Goal: Contribute content: Contribute content

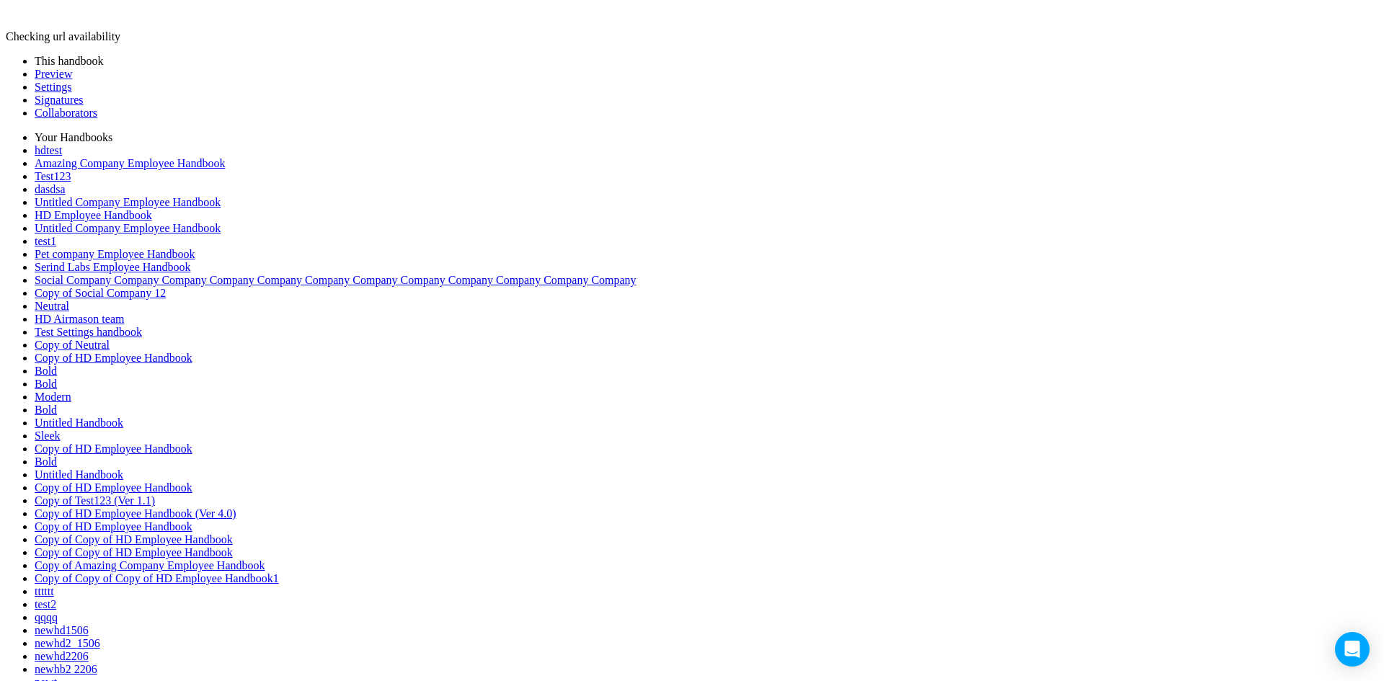
drag, startPoint x: 428, startPoint y: 124, endPoint x: 405, endPoint y: 425, distance: 302.2
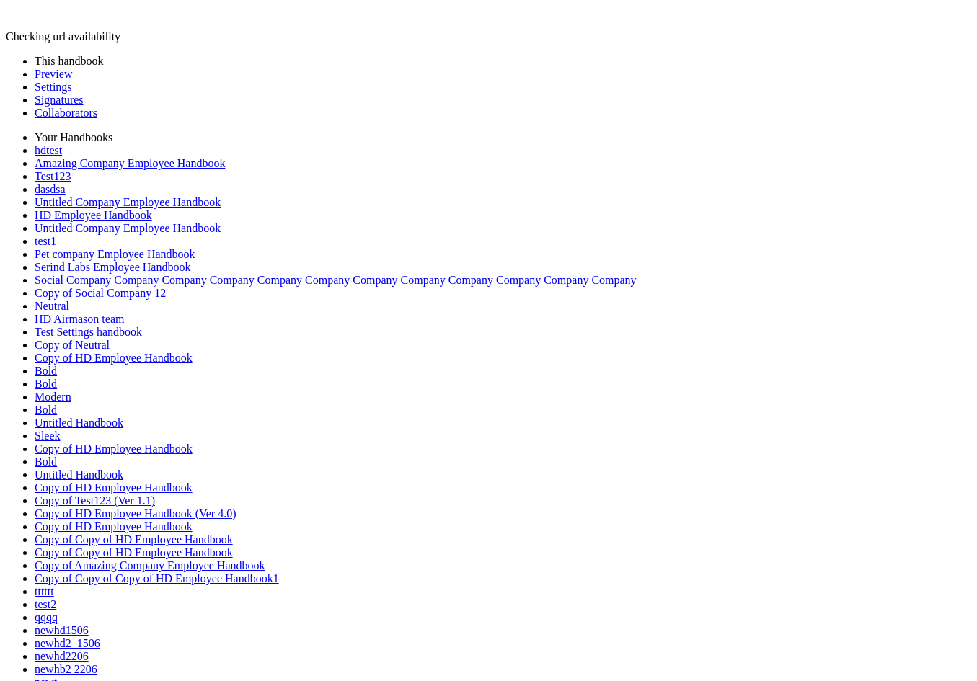
drag, startPoint x: 221, startPoint y: 118, endPoint x: 288, endPoint y: 244, distance: 143.5
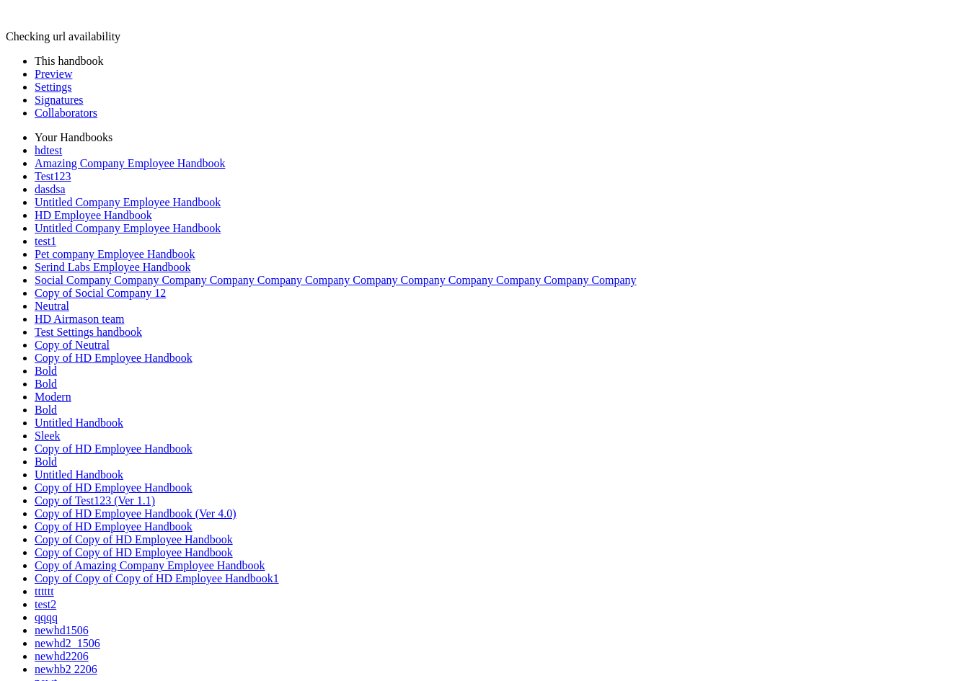
drag, startPoint x: 225, startPoint y: 123, endPoint x: 484, endPoint y: 372, distance: 359.4
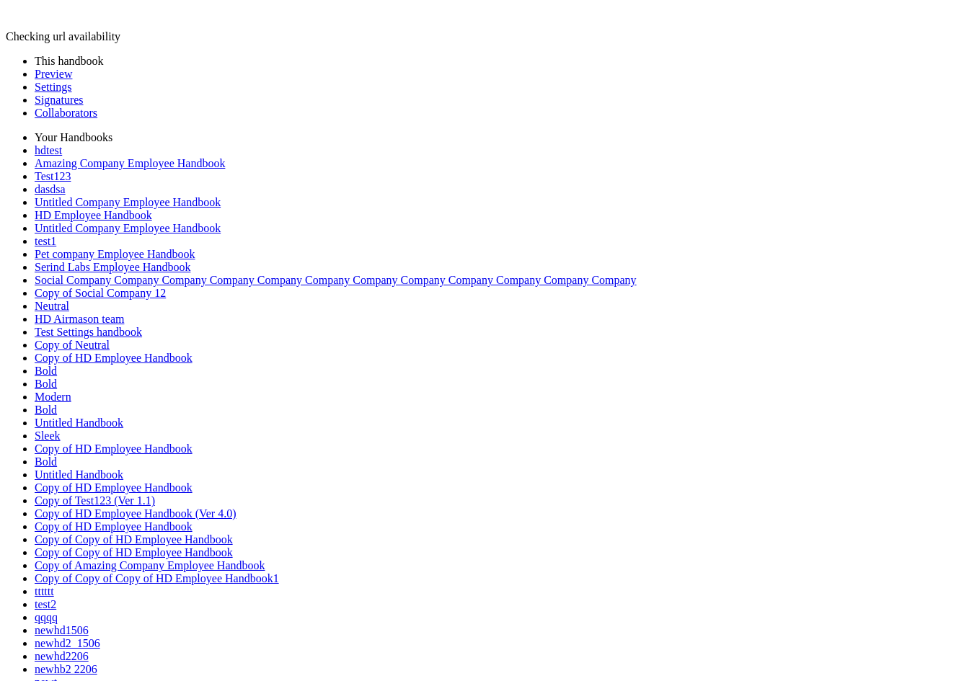
drag, startPoint x: 224, startPoint y: 122, endPoint x: 261, endPoint y: 201, distance: 87.4
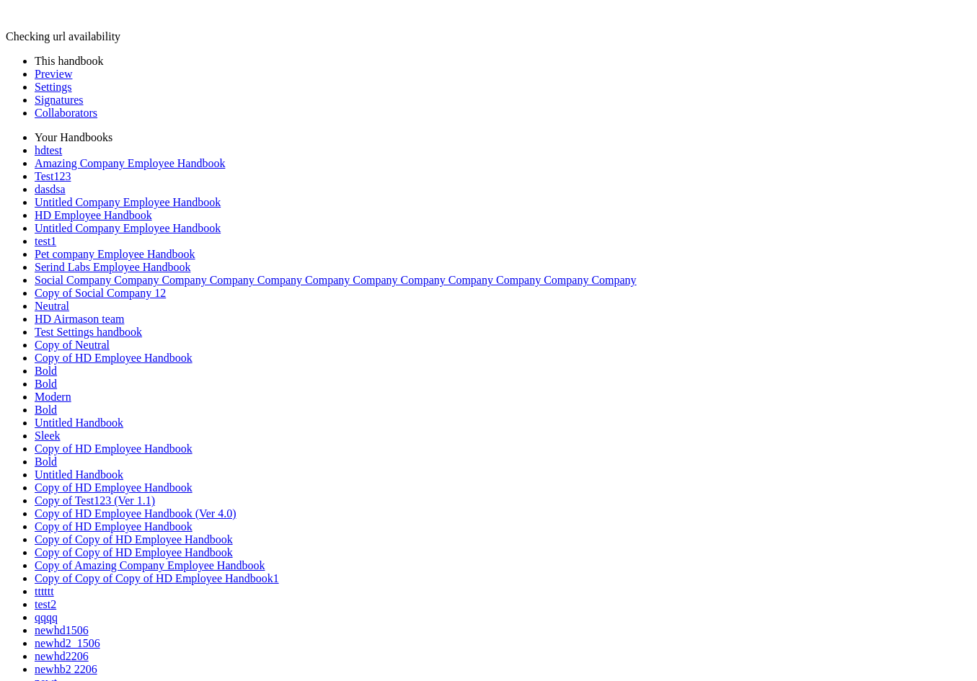
drag, startPoint x: 221, startPoint y: 123, endPoint x: 262, endPoint y: 466, distance: 345.6
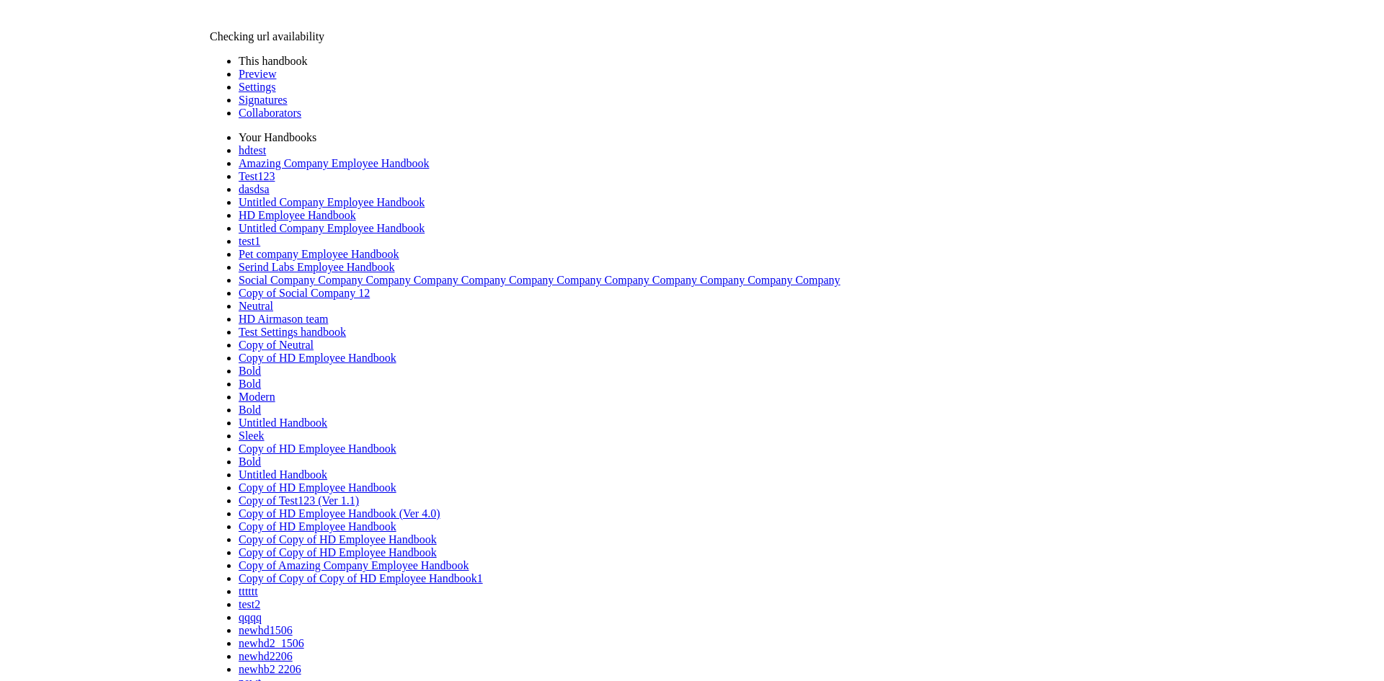
scroll to position [433, 0]
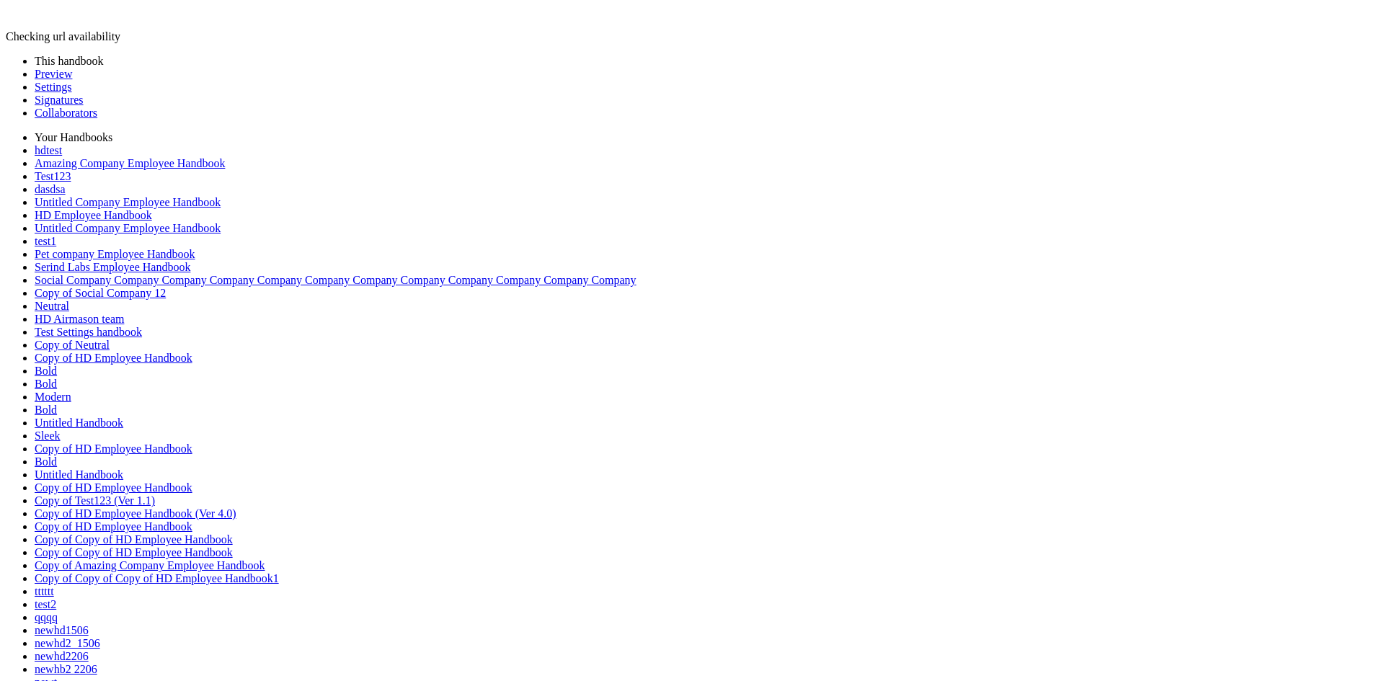
drag, startPoint x: 446, startPoint y: 120, endPoint x: 611, endPoint y: 491, distance: 406.3
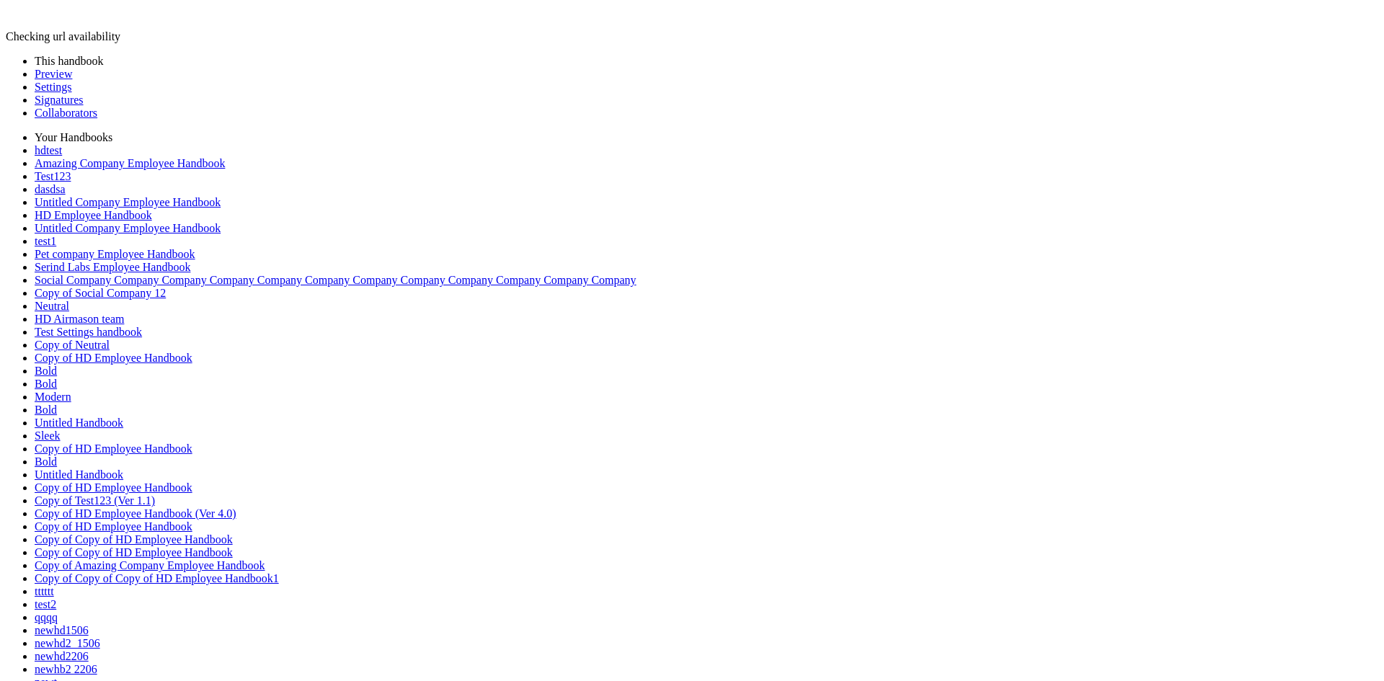
drag, startPoint x: 612, startPoint y: 502, endPoint x: 564, endPoint y: 296, distance: 211.1
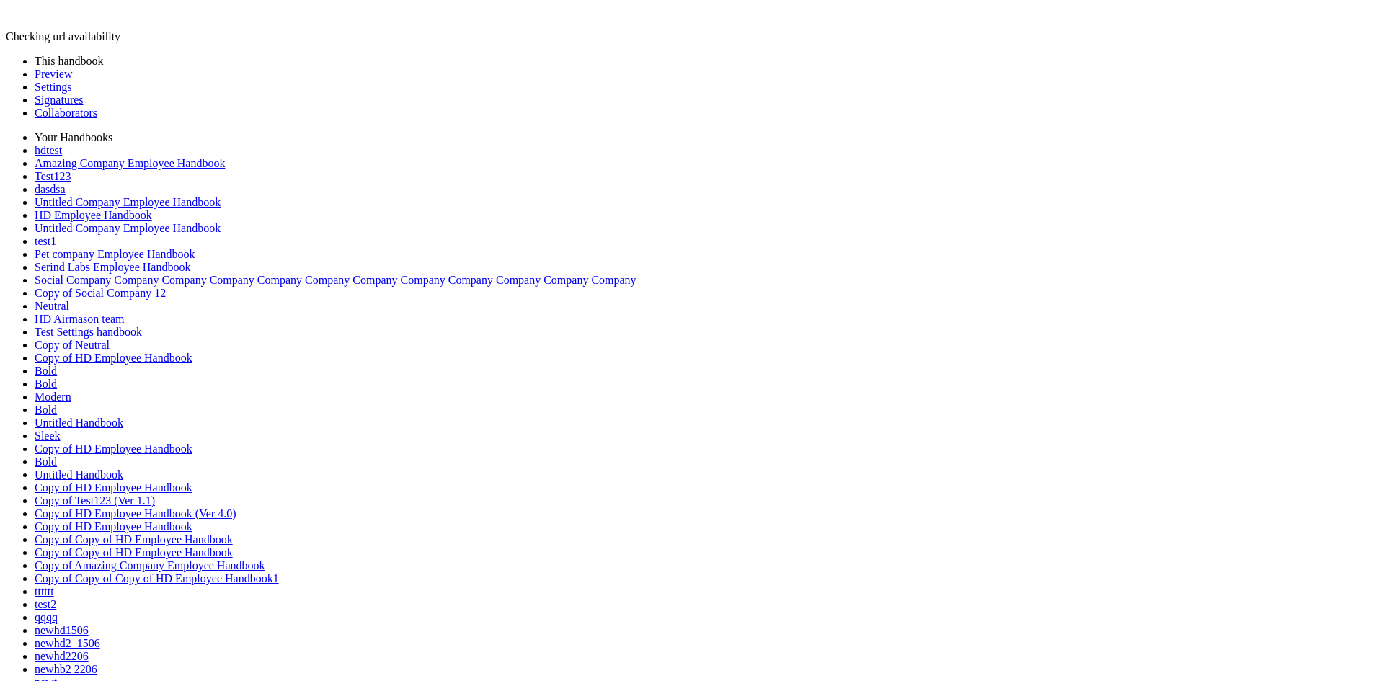
drag, startPoint x: 236, startPoint y: 287, endPoint x: 168, endPoint y: 140, distance: 162.2
drag, startPoint x: 443, startPoint y: 122, endPoint x: 445, endPoint y: 391, distance: 269.6
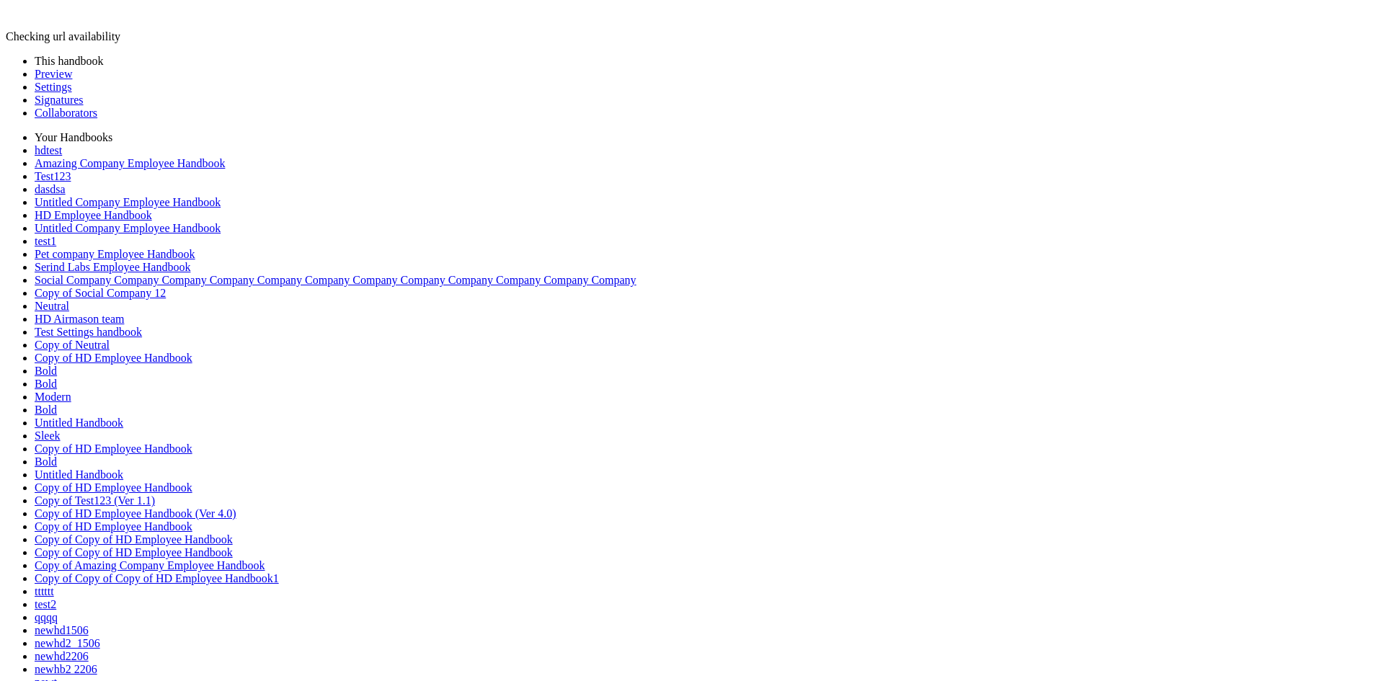
drag, startPoint x: 442, startPoint y: 384, endPoint x: 440, endPoint y: 206, distance: 178.1
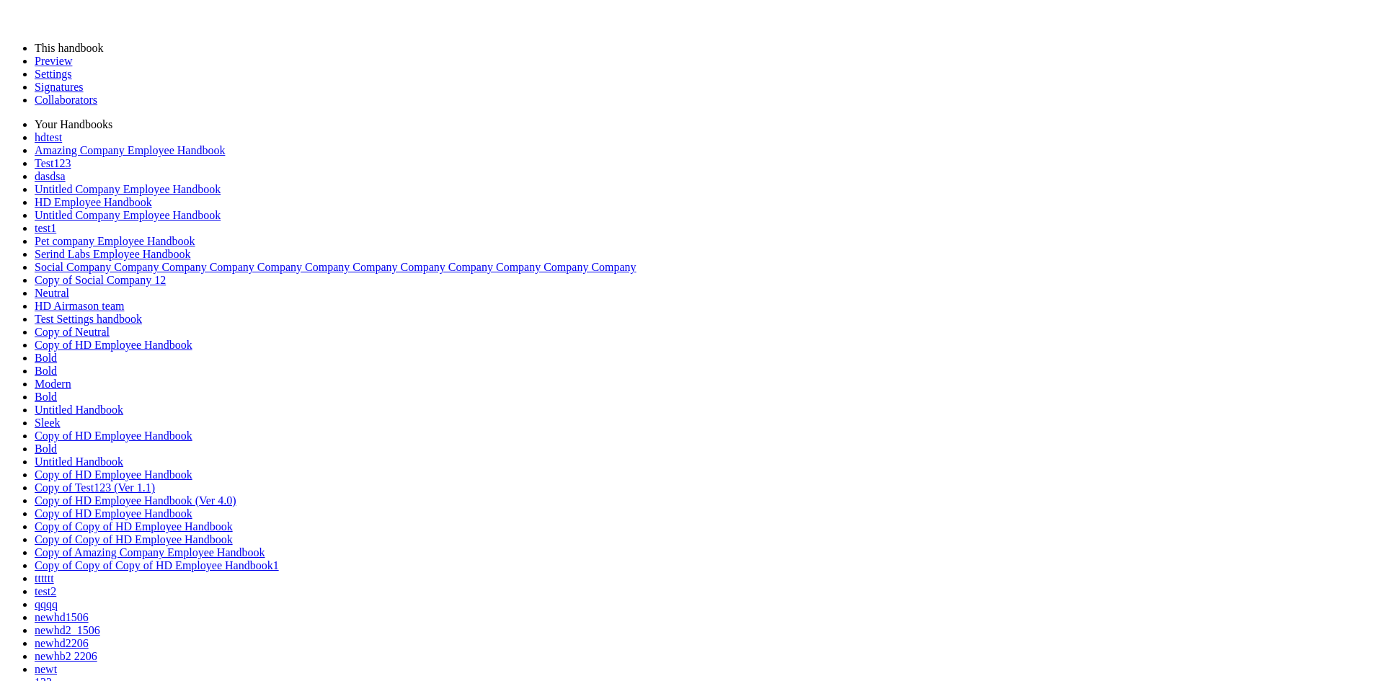
drag, startPoint x: 446, startPoint y: 119, endPoint x: 456, endPoint y: 226, distance: 107.2
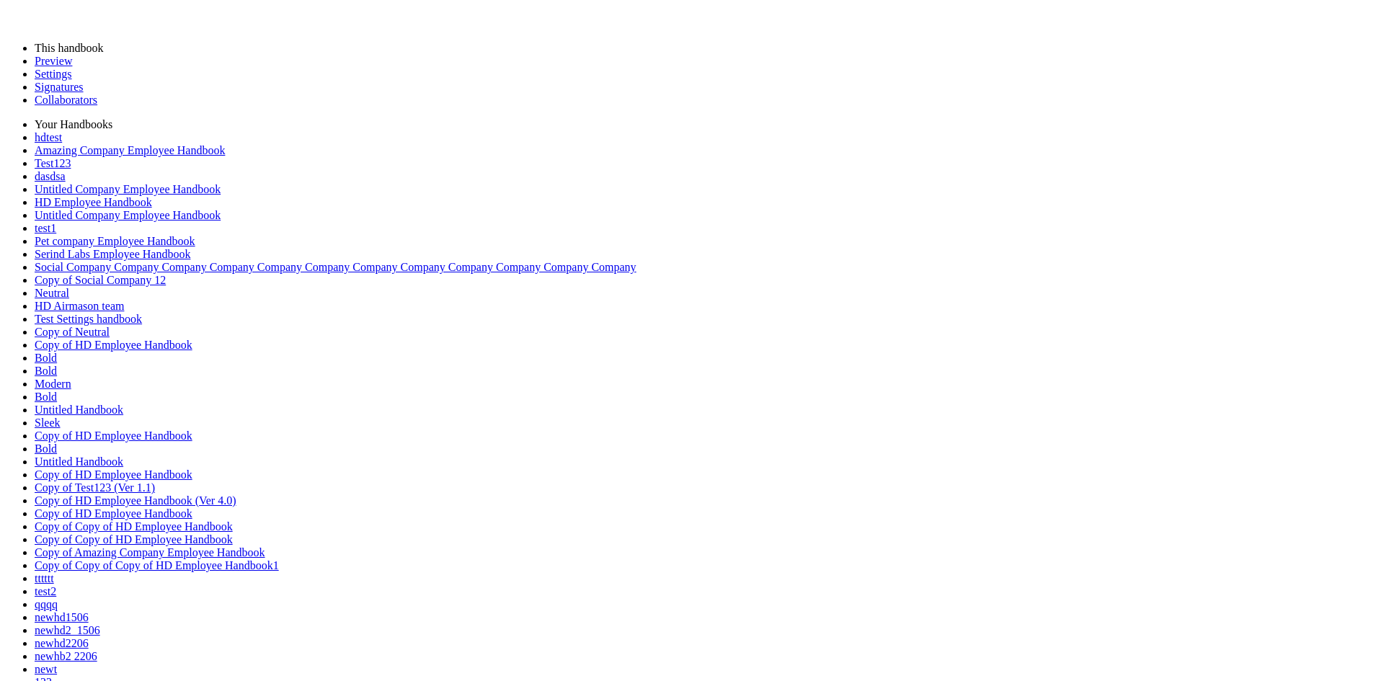
drag, startPoint x: 456, startPoint y: 231, endPoint x: 433, endPoint y: 479, distance: 249.7
drag, startPoint x: 1130, startPoint y: 225, endPoint x: 1145, endPoint y: 223, distance: 16.0
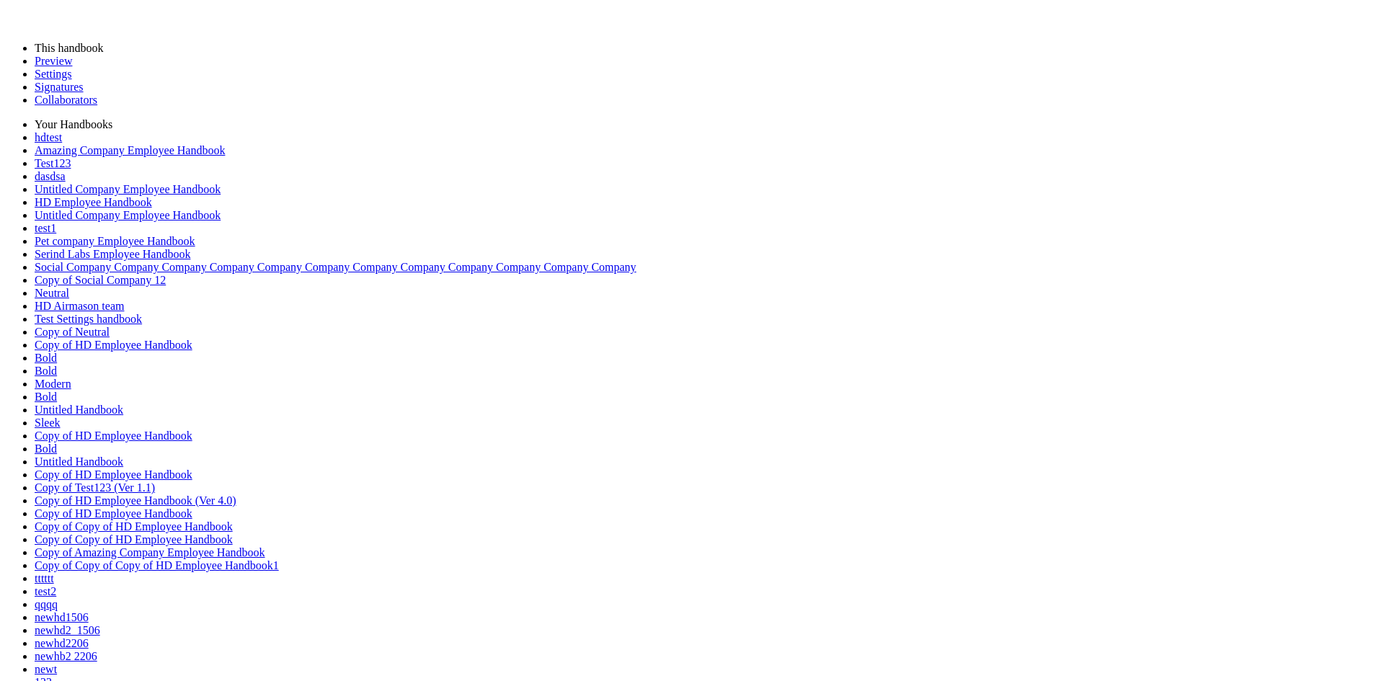
drag, startPoint x: 443, startPoint y: 125, endPoint x: 918, endPoint y: 357, distance: 528.1
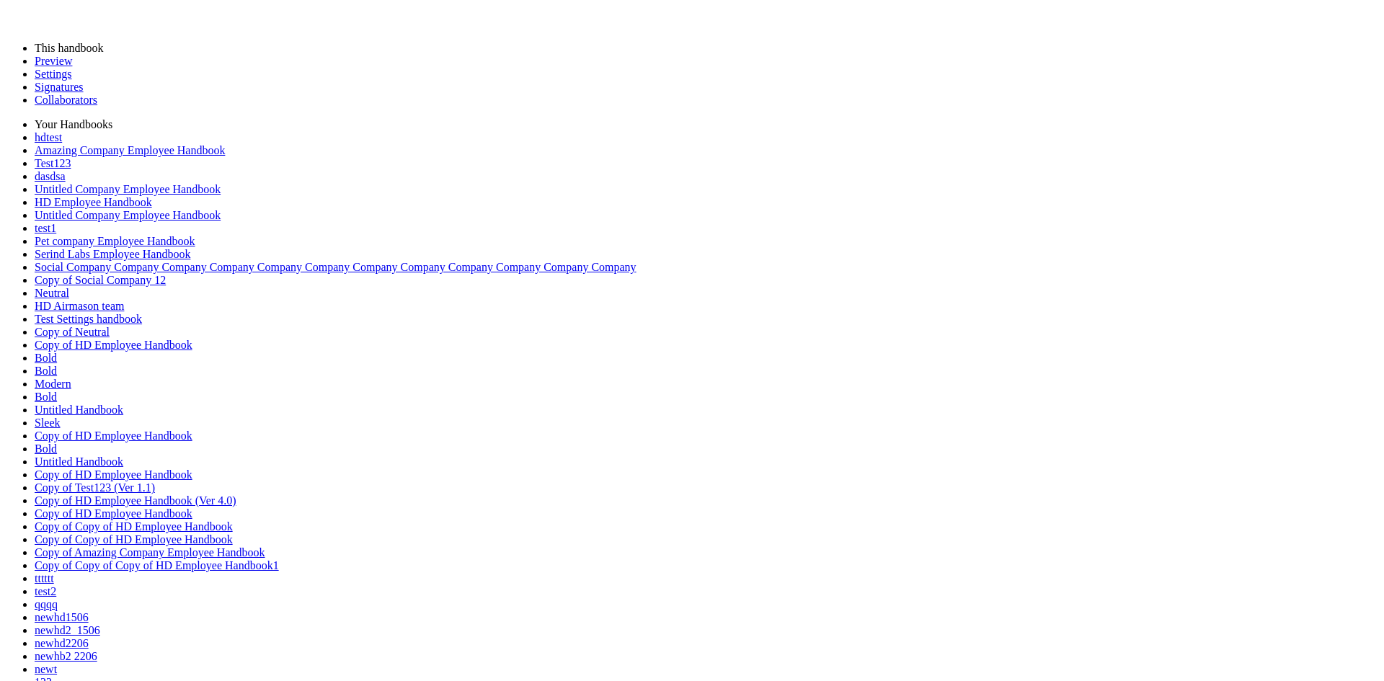
drag, startPoint x: 446, startPoint y: 116, endPoint x: 513, endPoint y: 270, distance: 168.2
drag, startPoint x: 513, startPoint y: 270, endPoint x: 388, endPoint y: 358, distance: 153.2
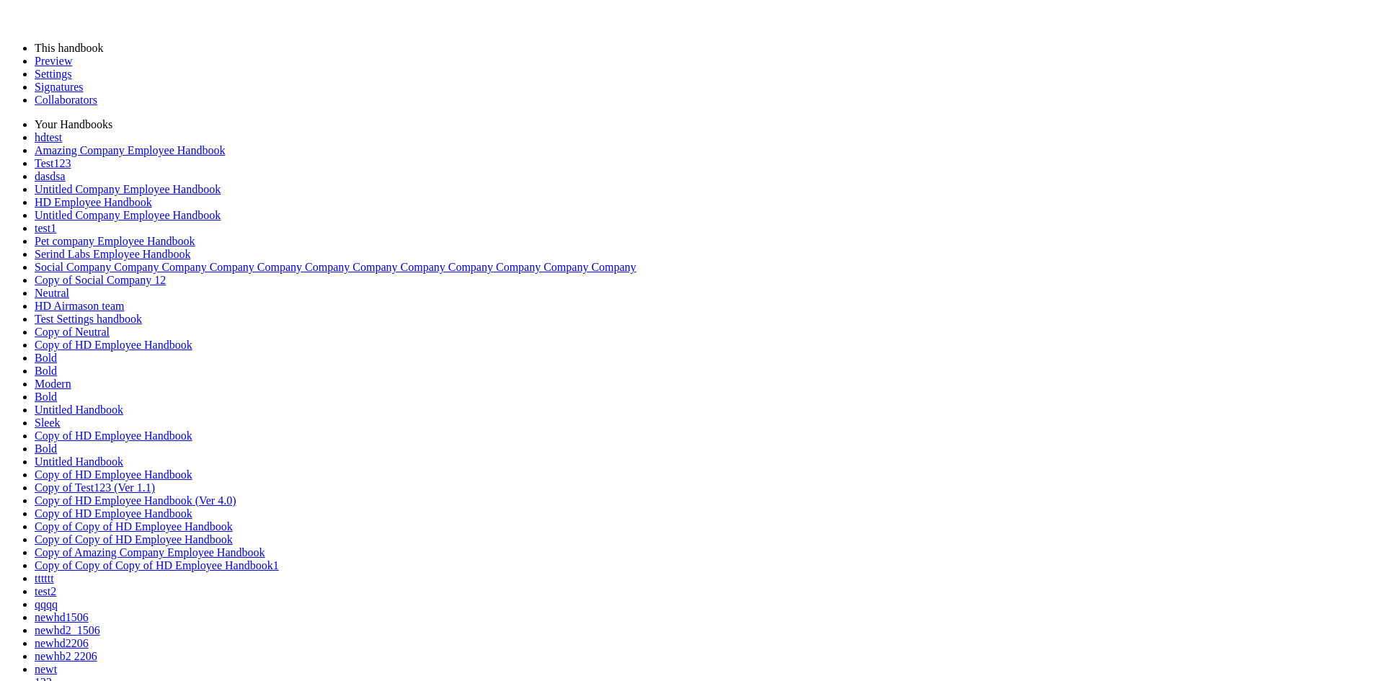
drag, startPoint x: 443, startPoint y: 125, endPoint x: 442, endPoint y: 311, distance: 186.0
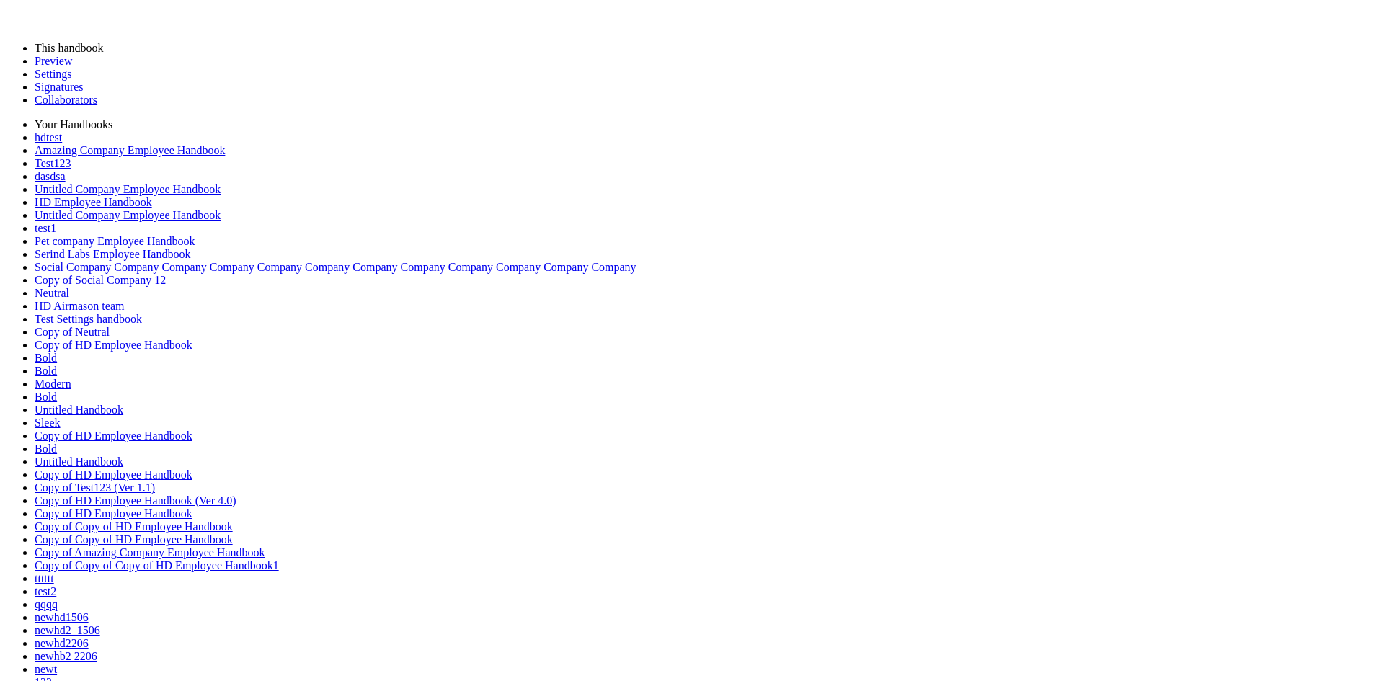
drag, startPoint x: 447, startPoint y: 123, endPoint x: 415, endPoint y: 288, distance: 168.2
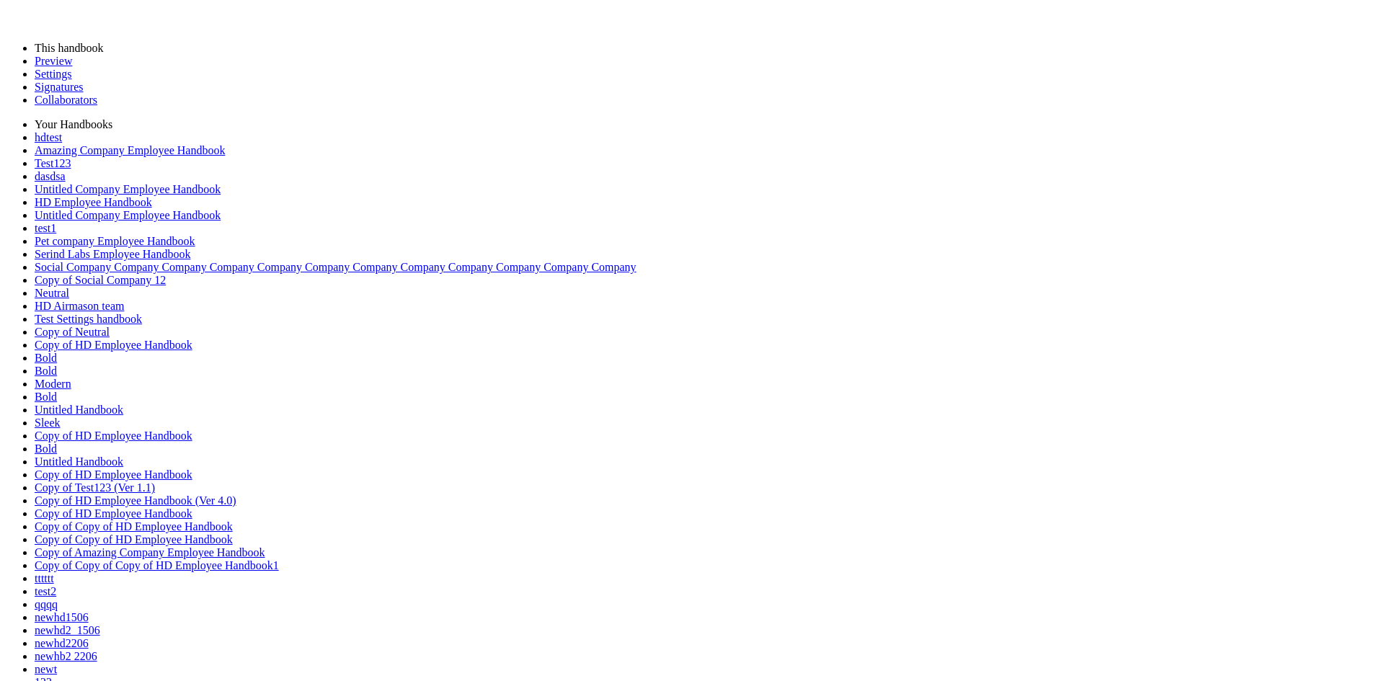
drag, startPoint x: 446, startPoint y: 124, endPoint x: 502, endPoint y: 223, distance: 114.3
drag, startPoint x: 358, startPoint y: 296, endPoint x: 467, endPoint y: 322, distance: 112.6
drag, startPoint x: 504, startPoint y: 224, endPoint x: 739, endPoint y: 454, distance: 328.8
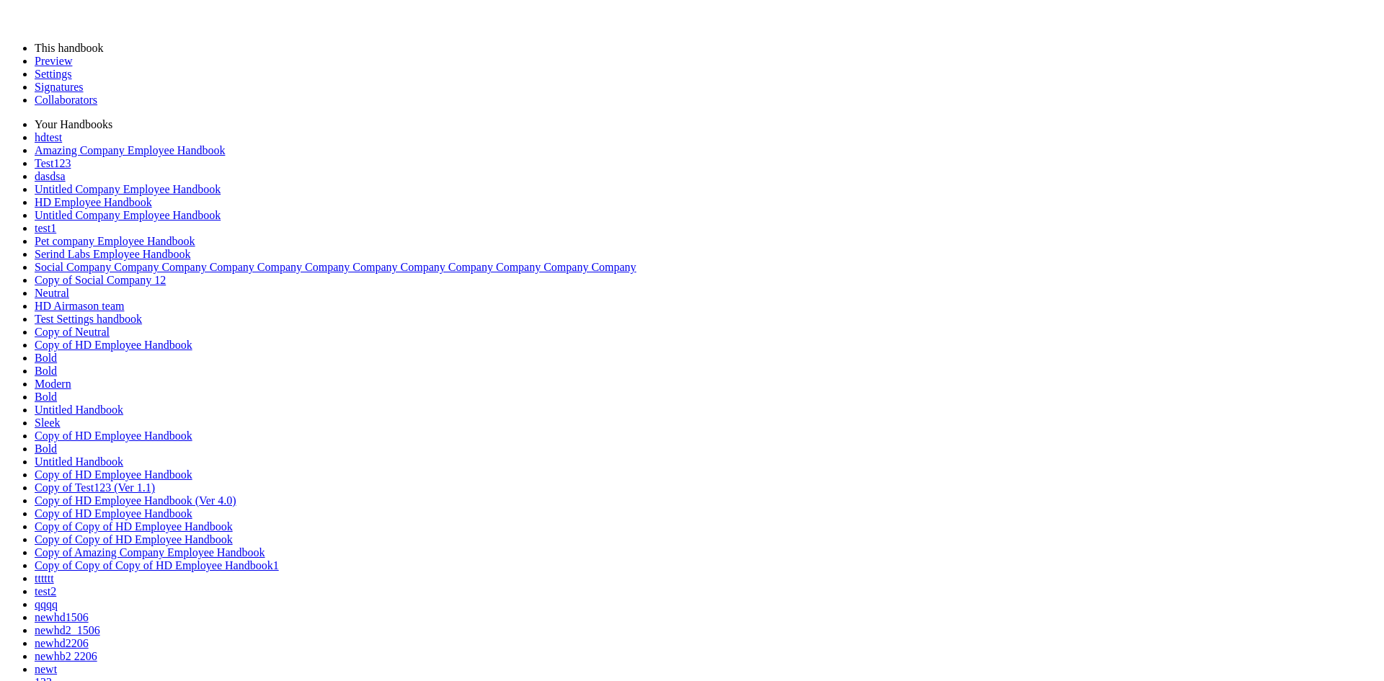
drag, startPoint x: 451, startPoint y: 123, endPoint x: 465, endPoint y: 459, distance: 336.2
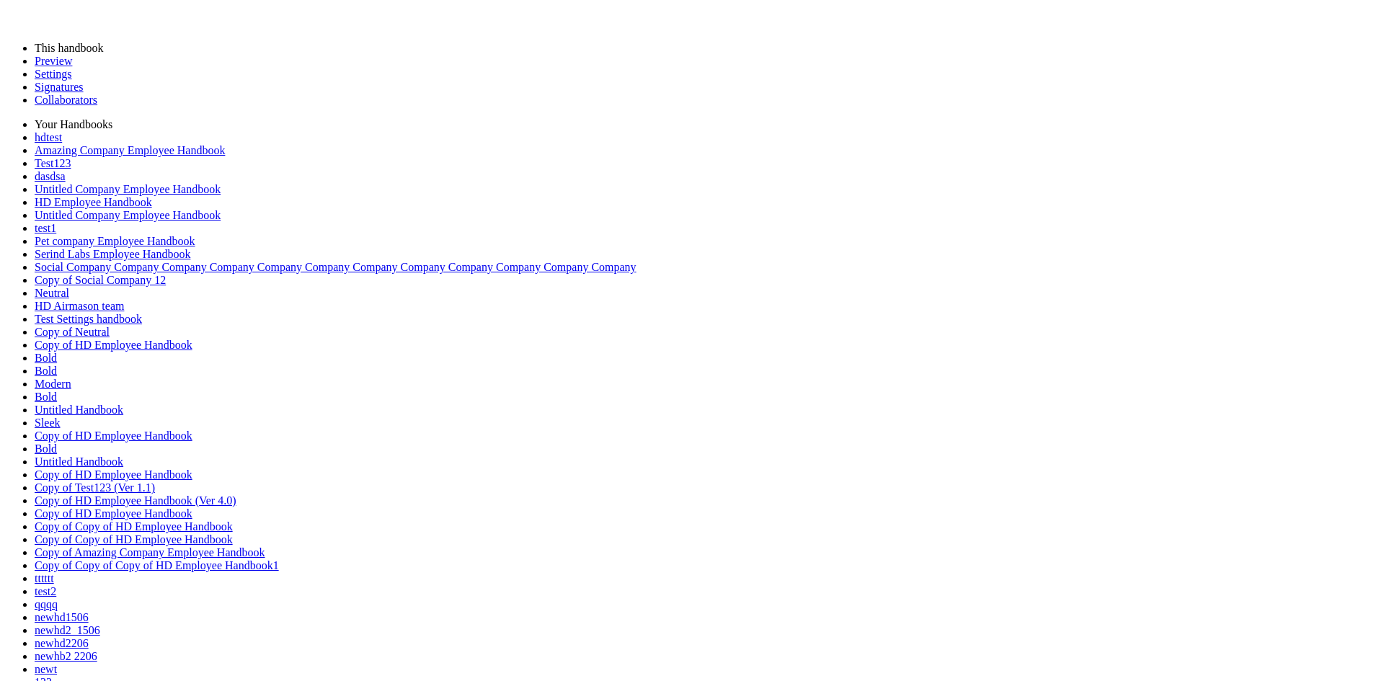
type input "********"
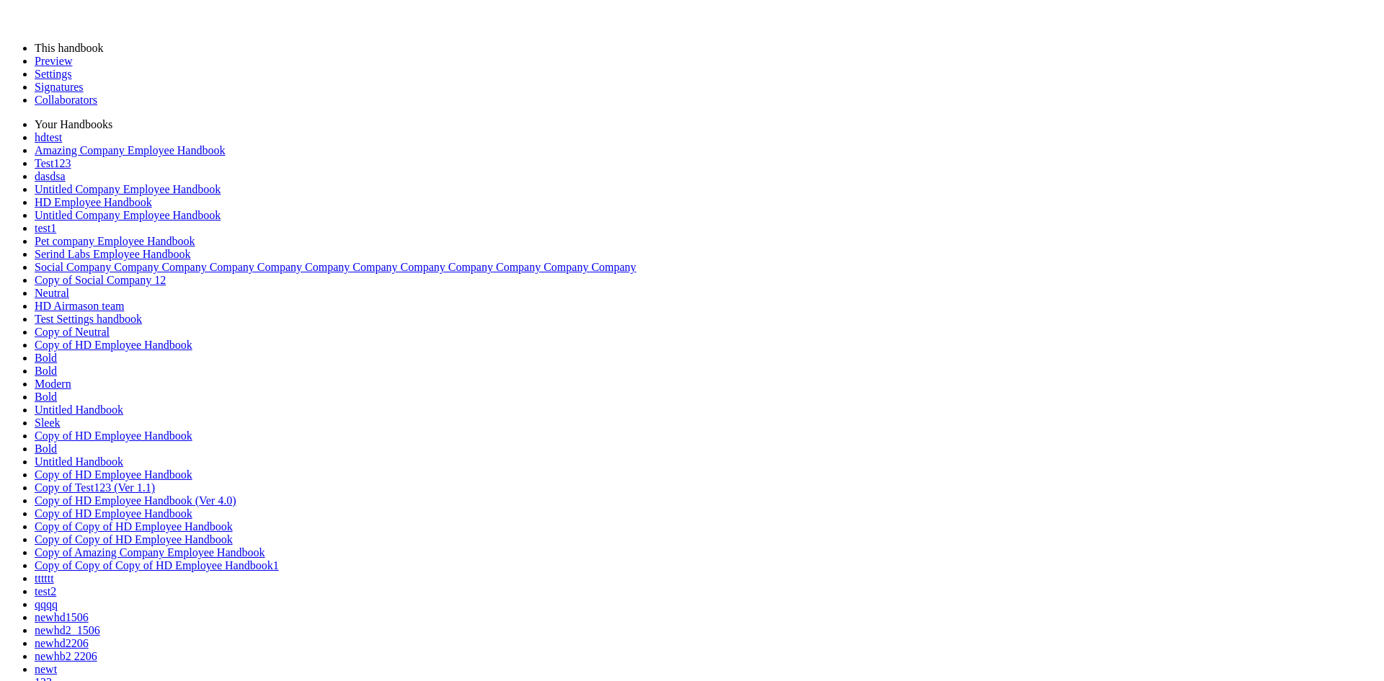
scroll to position [433, 0]
type input "*"
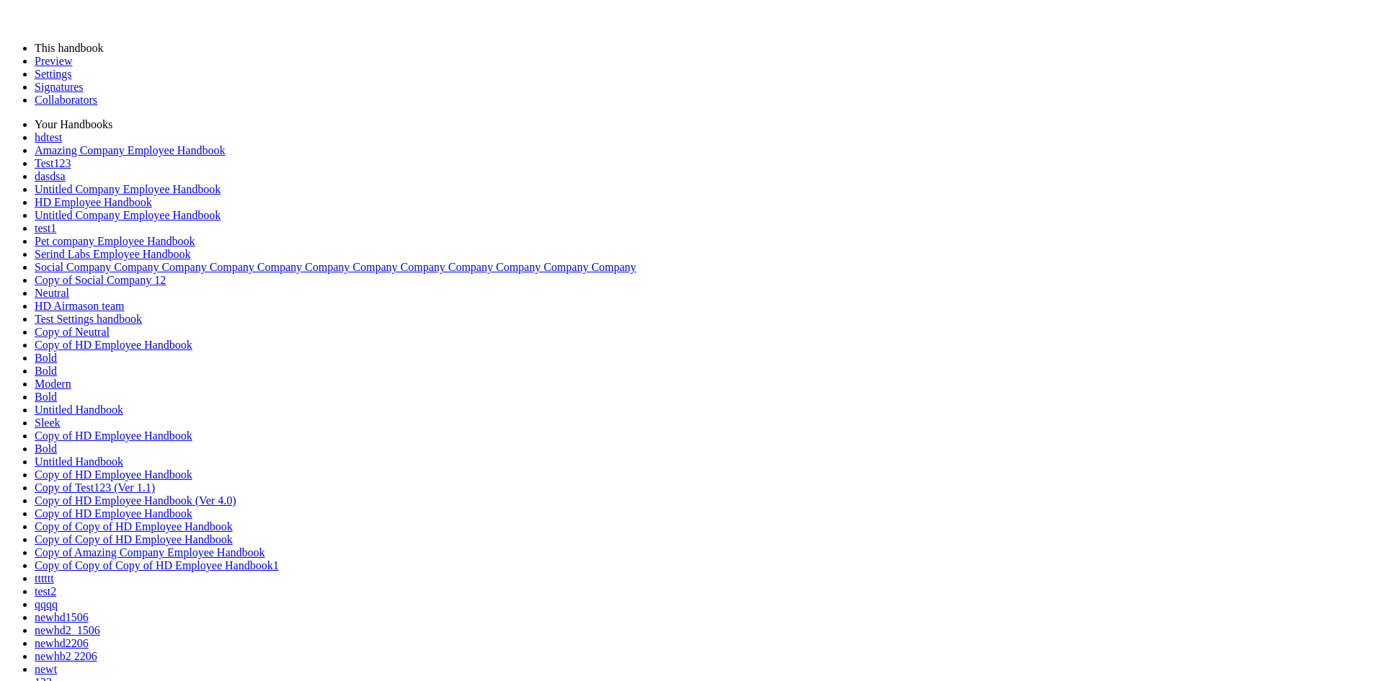
drag, startPoint x: 441, startPoint y: 118, endPoint x: 611, endPoint y: 231, distance: 204.7
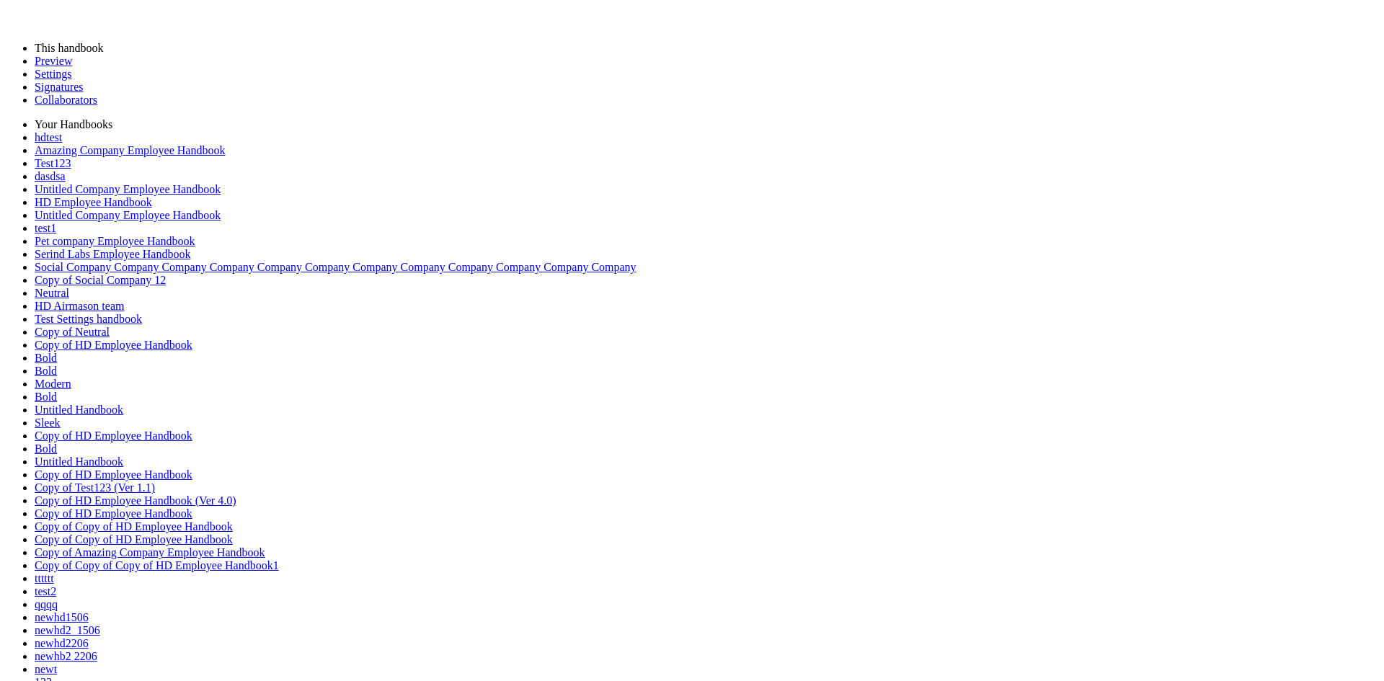
type input "*"
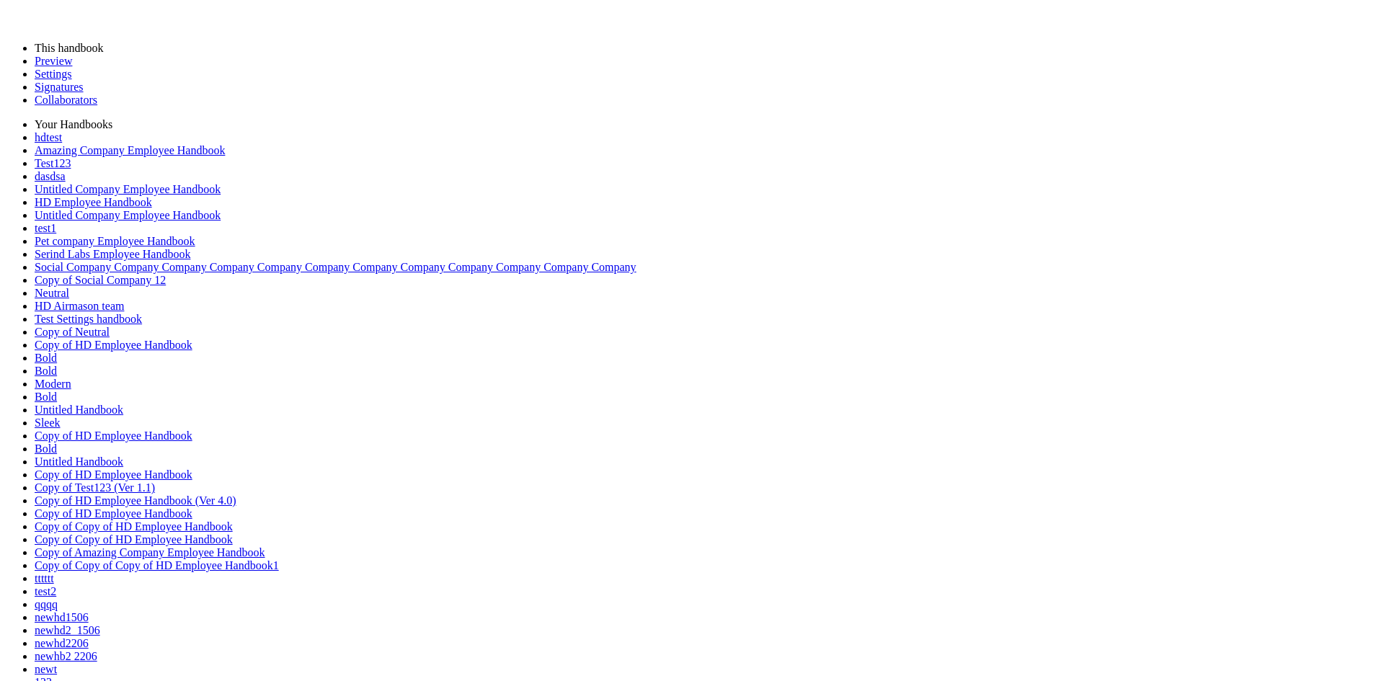
drag, startPoint x: 448, startPoint y: 125, endPoint x: 366, endPoint y: 277, distance: 172.5
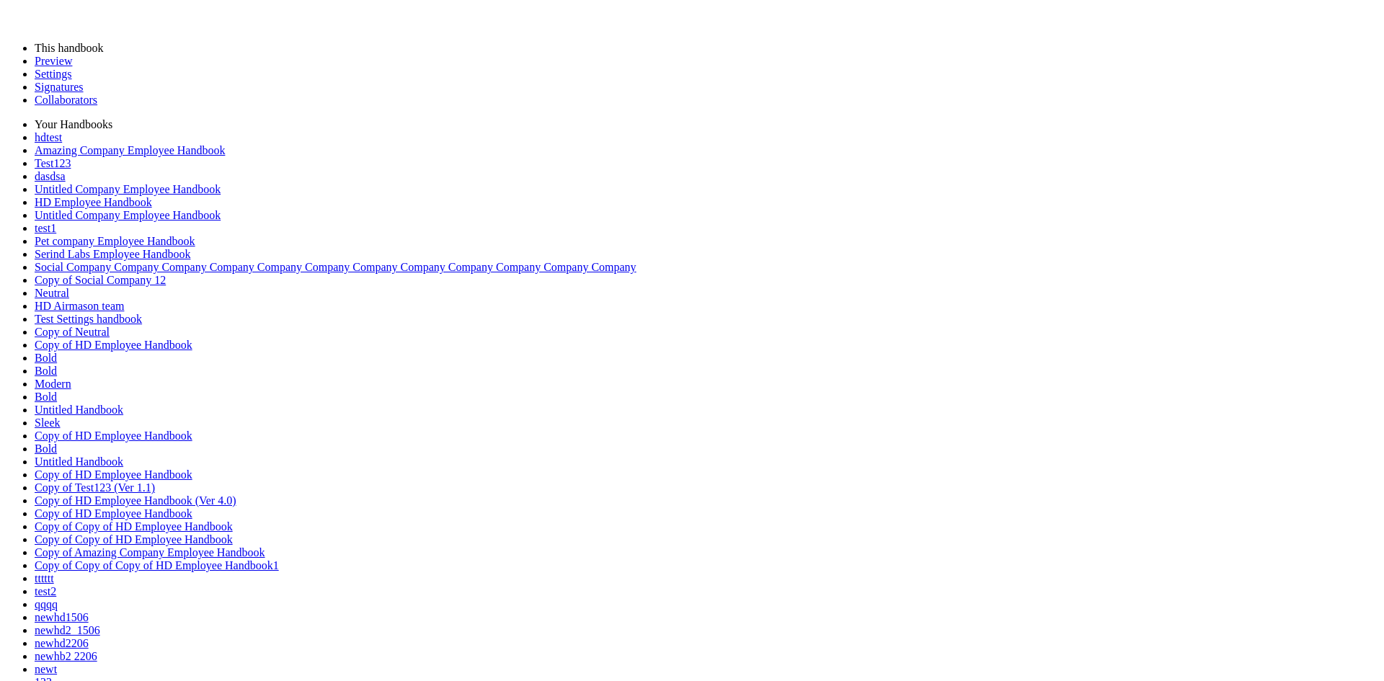
drag, startPoint x: 306, startPoint y: 302, endPoint x: 424, endPoint y: 208, distance: 150.9
drag, startPoint x: 408, startPoint y: 216, endPoint x: 334, endPoint y: 368, distance: 169.9
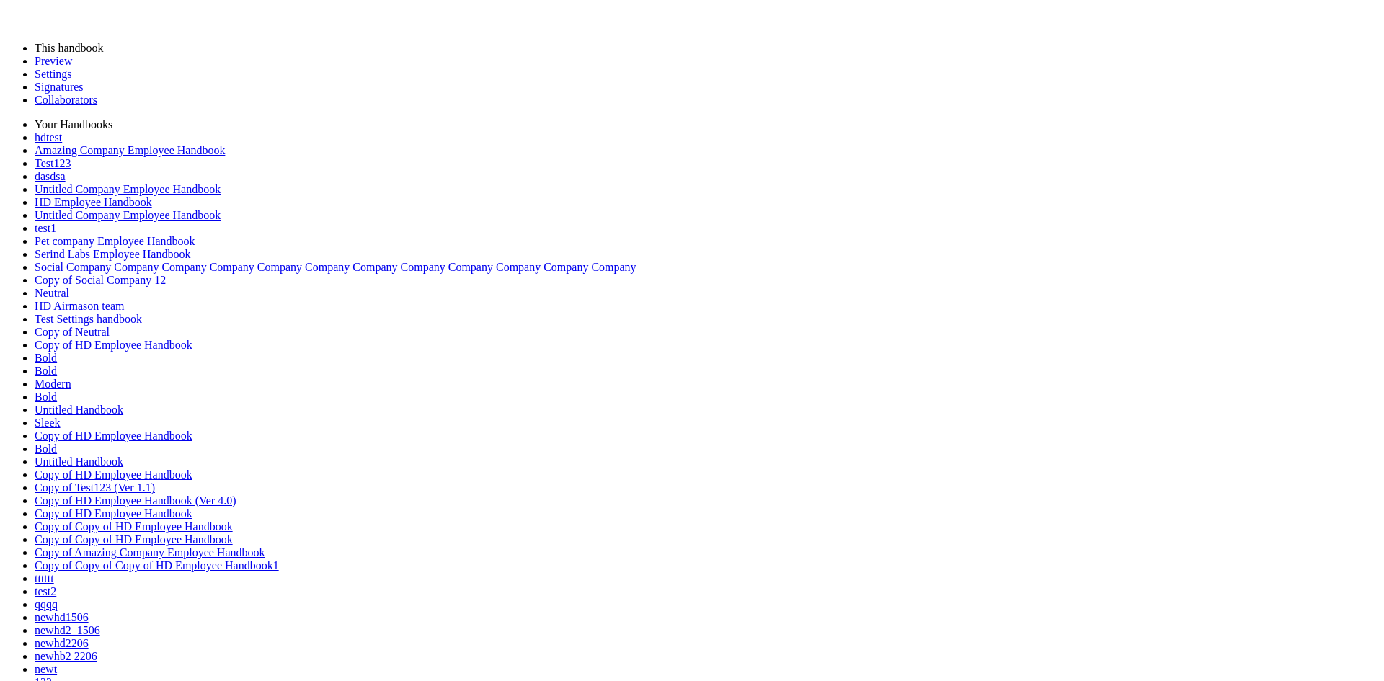
drag, startPoint x: 335, startPoint y: 364, endPoint x: 503, endPoint y: 133, distance: 285.4
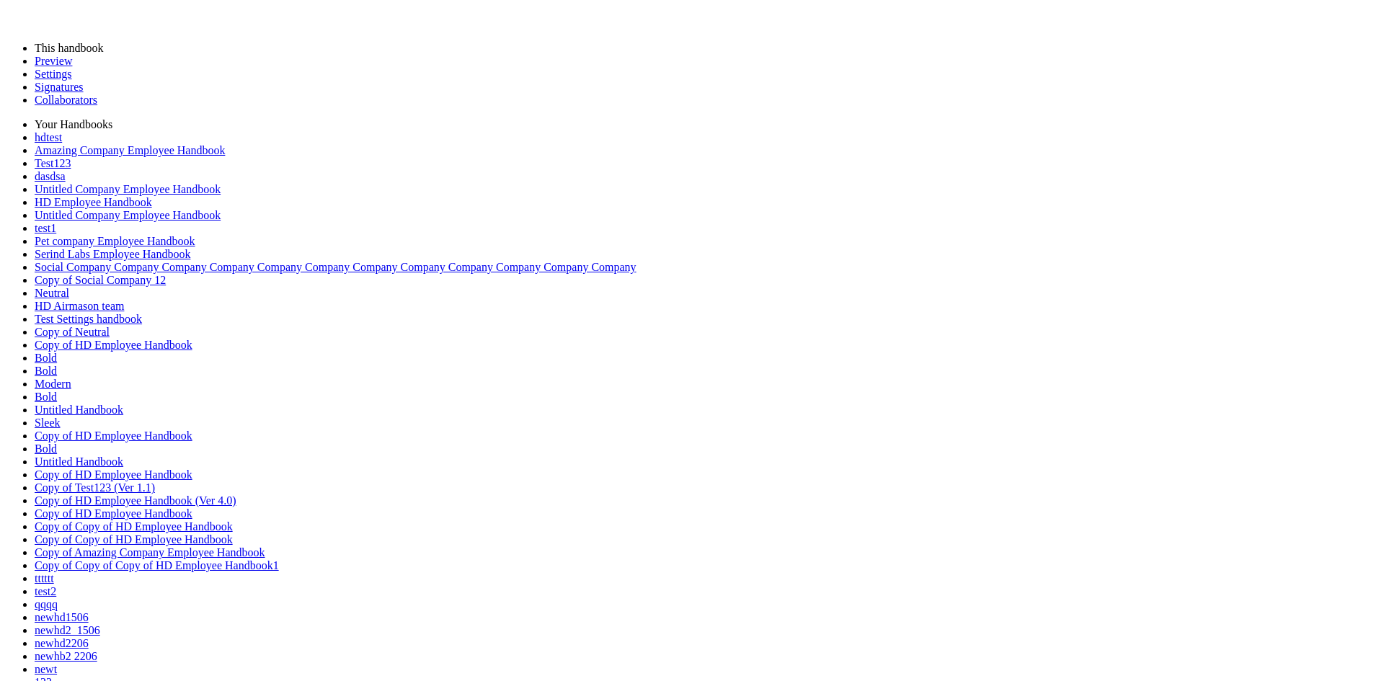
drag, startPoint x: 443, startPoint y: 125, endPoint x: 439, endPoint y: 261, distance: 136.3
drag, startPoint x: 442, startPoint y: 126, endPoint x: 448, endPoint y: 479, distance: 353.3
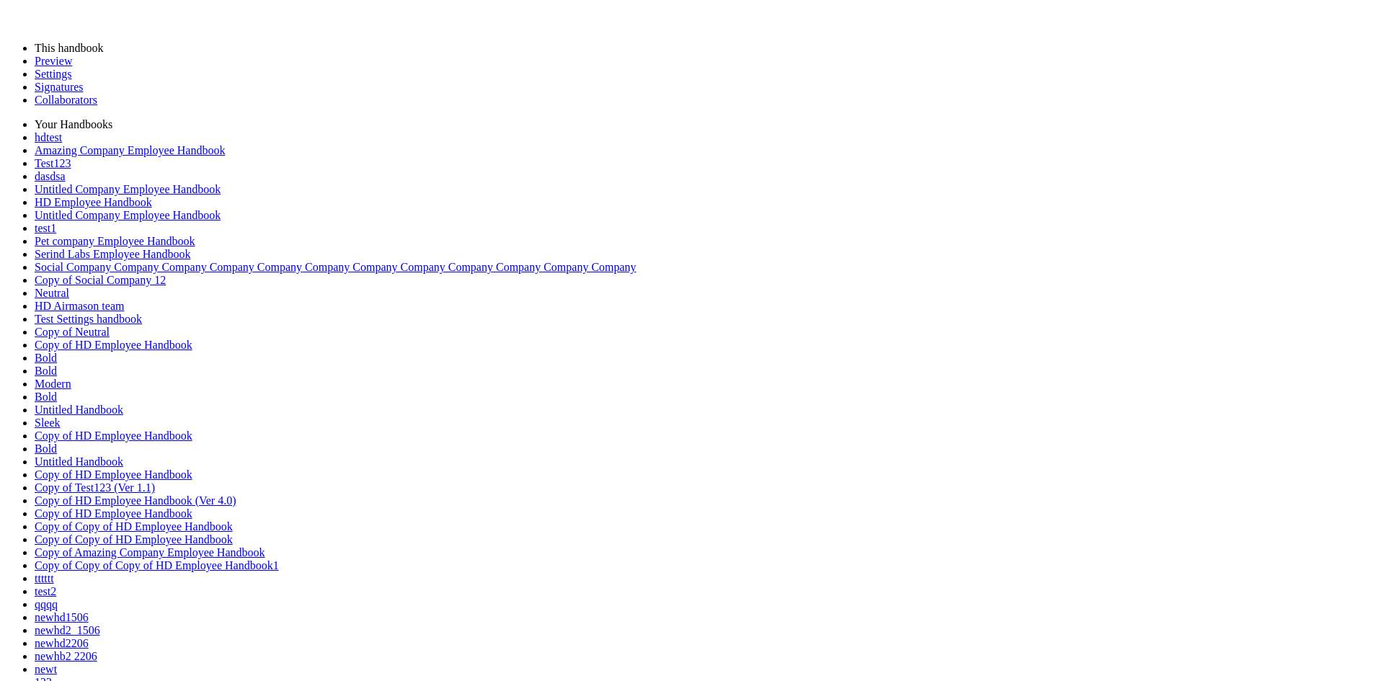
drag, startPoint x: 446, startPoint y: 124, endPoint x: 571, endPoint y: 283, distance: 202.8
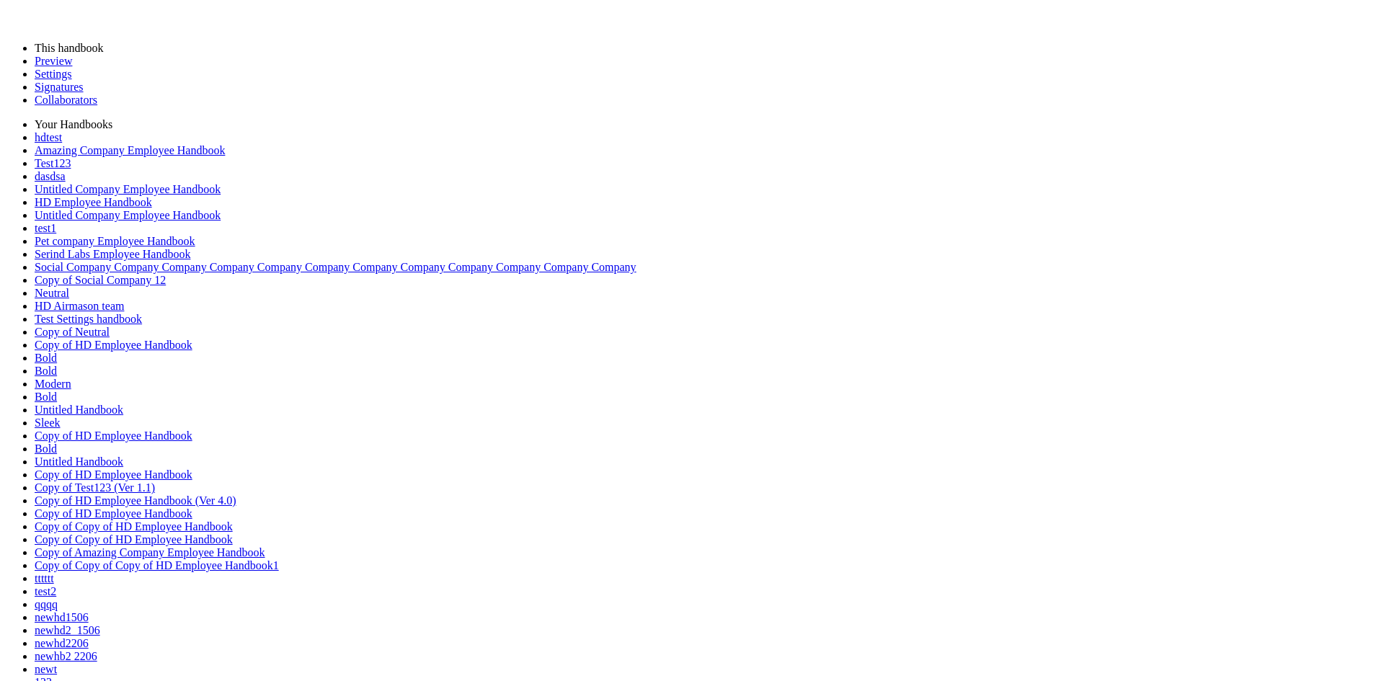
drag, startPoint x: 572, startPoint y: 283, endPoint x: 539, endPoint y: 136, distance: 150.8
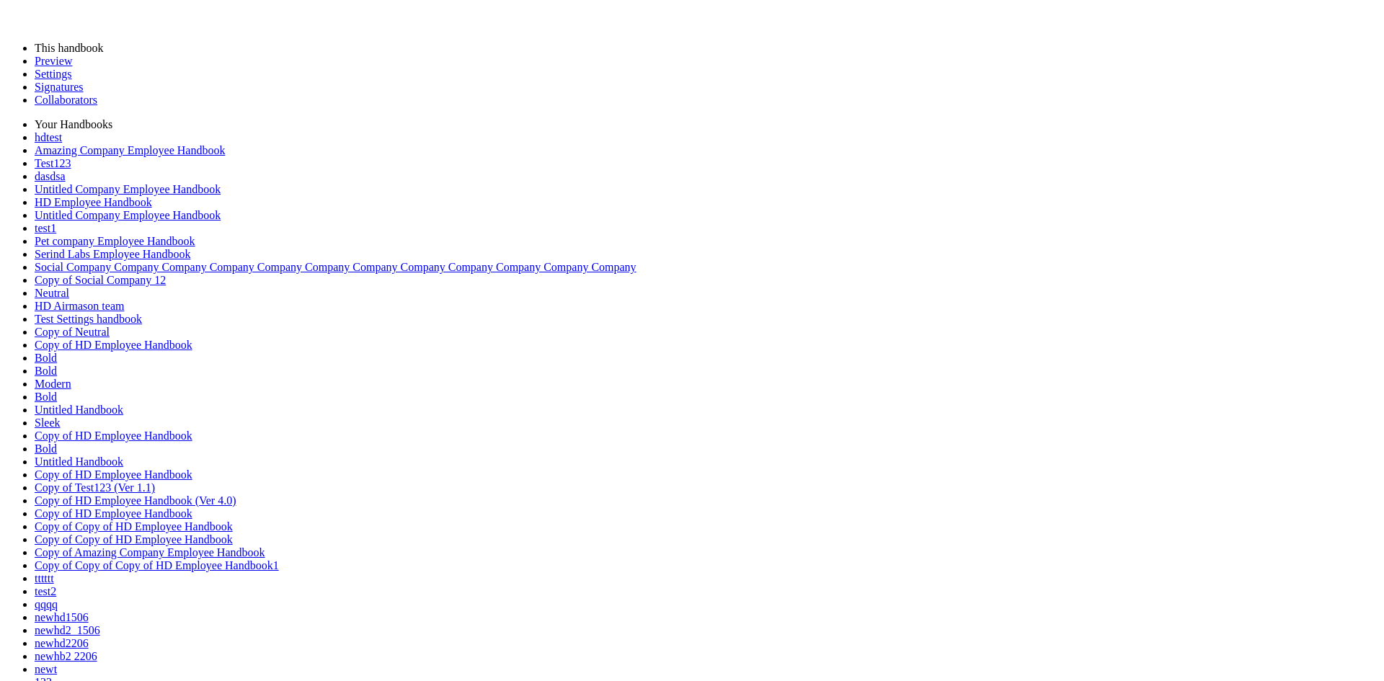
drag, startPoint x: 446, startPoint y: 120, endPoint x: 643, endPoint y: 267, distance: 245.7
drag, startPoint x: 641, startPoint y: 267, endPoint x: 258, endPoint y: 342, distance: 389.9
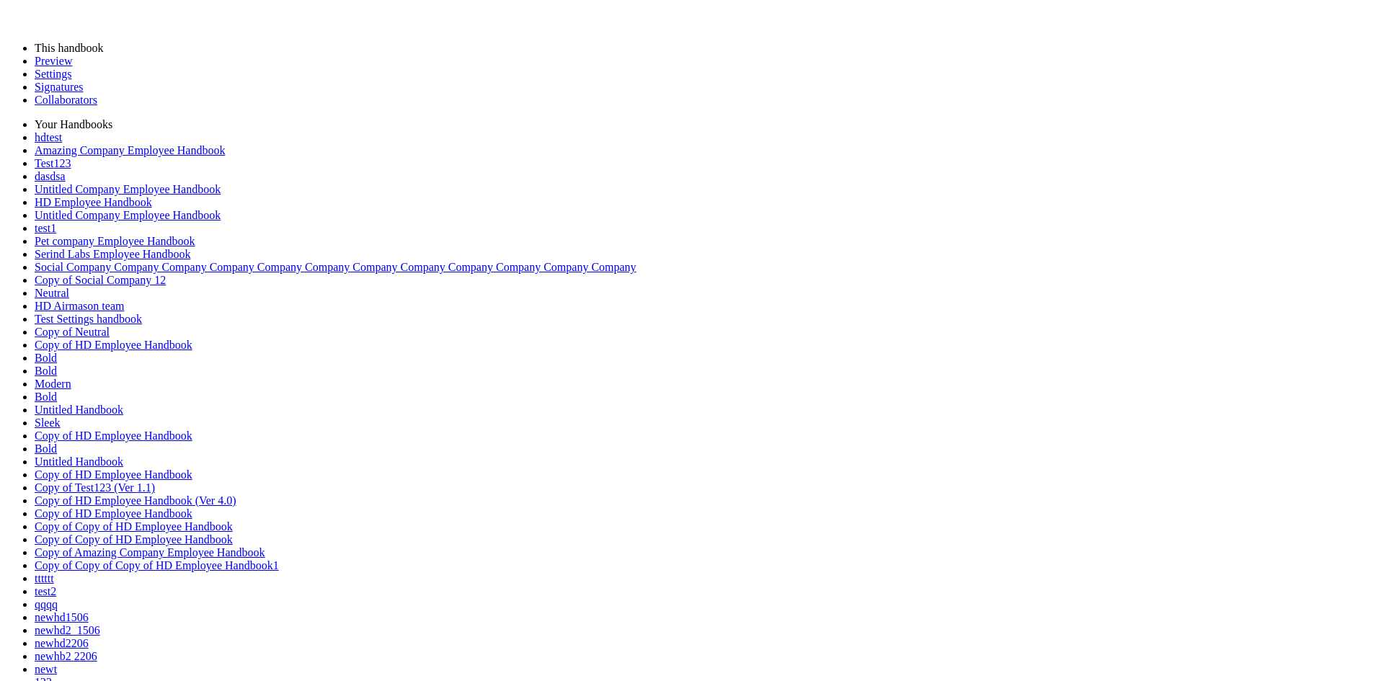
drag, startPoint x: 437, startPoint y: 137, endPoint x: 261, endPoint y: 376, distance: 296.4
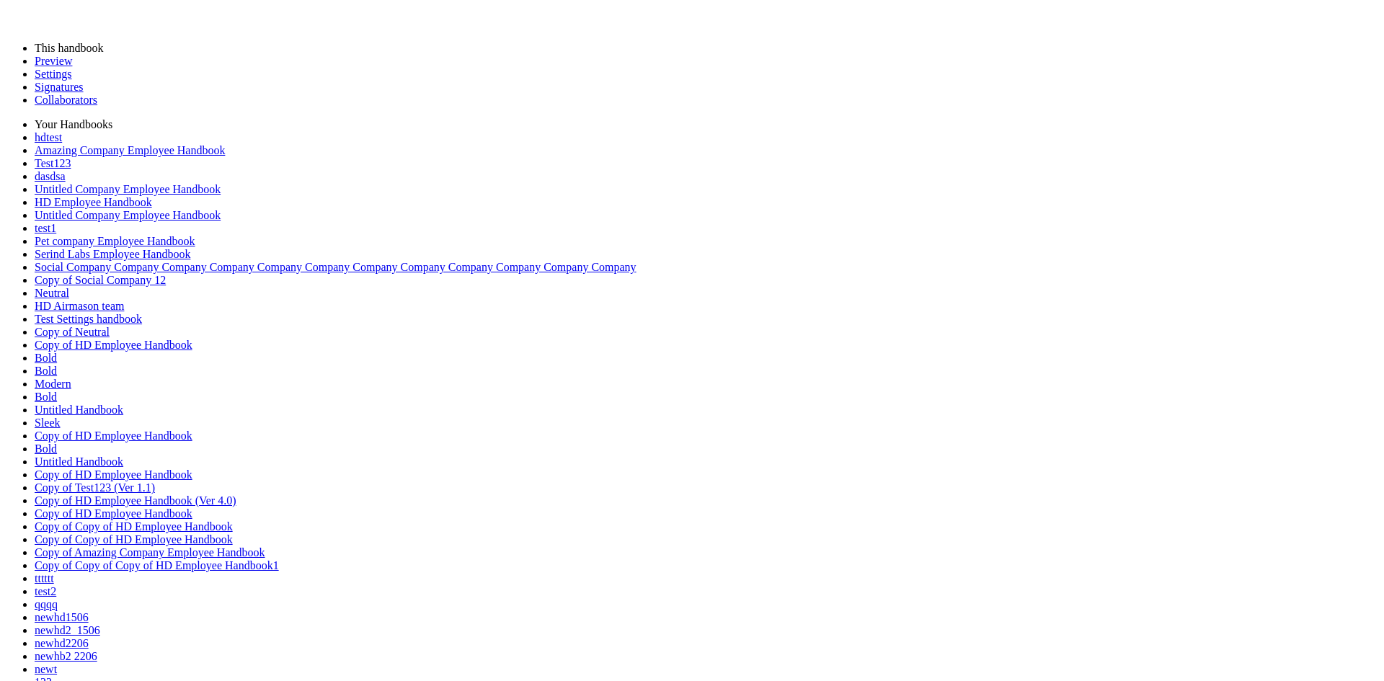
drag, startPoint x: 260, startPoint y: 379, endPoint x: 470, endPoint y: 207, distance: 272.0
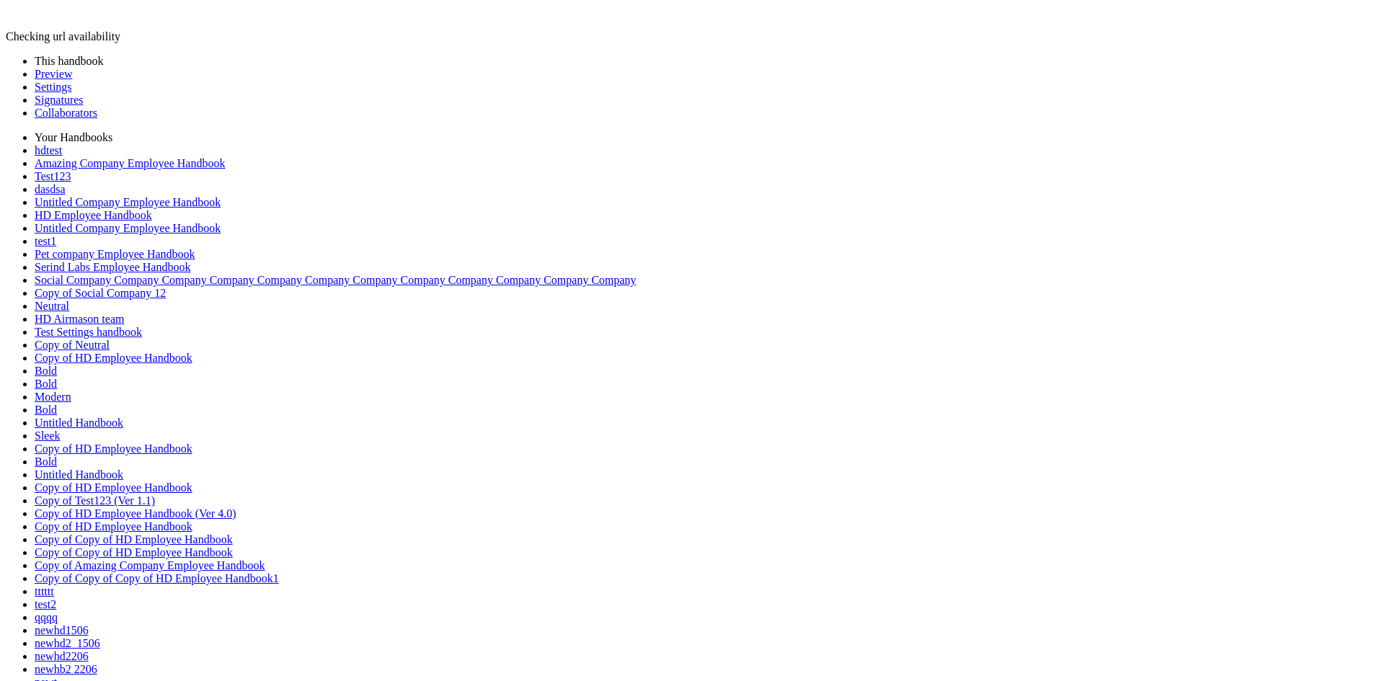
drag, startPoint x: 443, startPoint y: 121, endPoint x: 434, endPoint y: 383, distance: 261.9
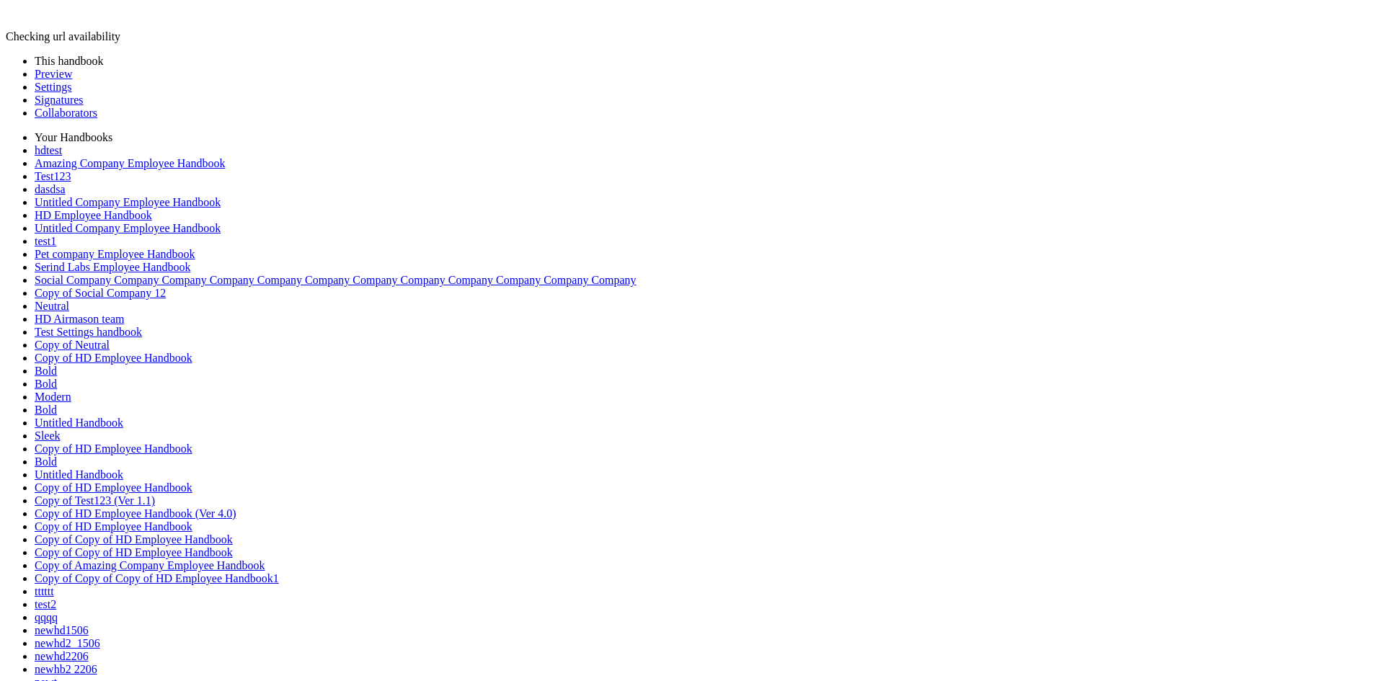
drag, startPoint x: 433, startPoint y: 387, endPoint x: 770, endPoint y: 141, distance: 417.9
drag, startPoint x: 448, startPoint y: 135, endPoint x: 310, endPoint y: 148, distance: 139.0
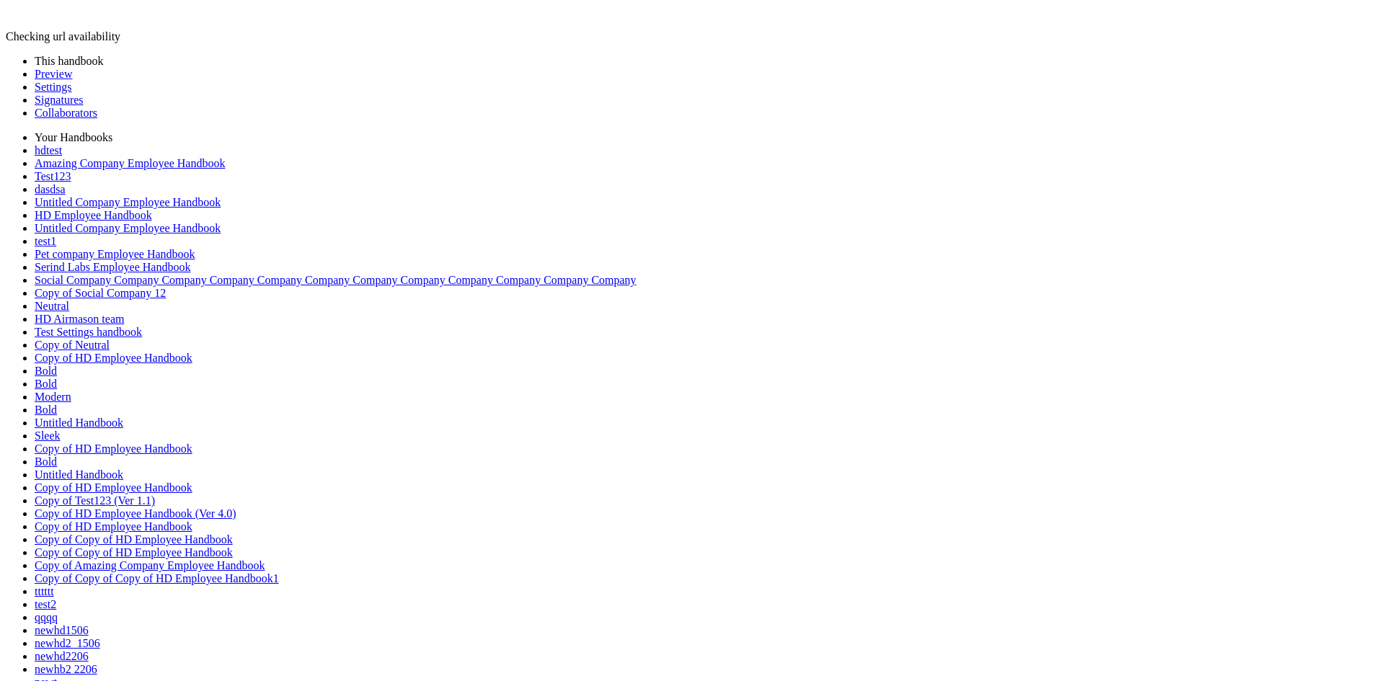
drag, startPoint x: 445, startPoint y: 128, endPoint x: 454, endPoint y: 351, distance: 223.0
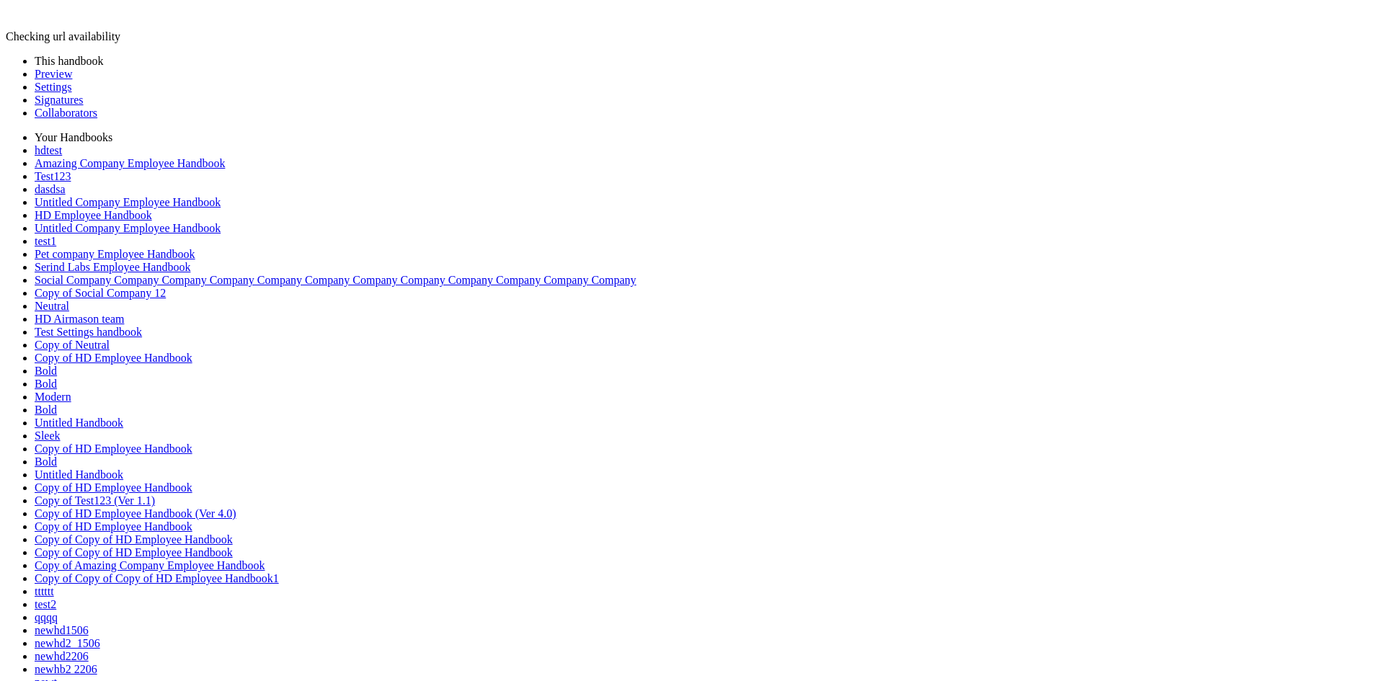
drag, startPoint x: 445, startPoint y: 115, endPoint x: 690, endPoint y: 231, distance: 271.5
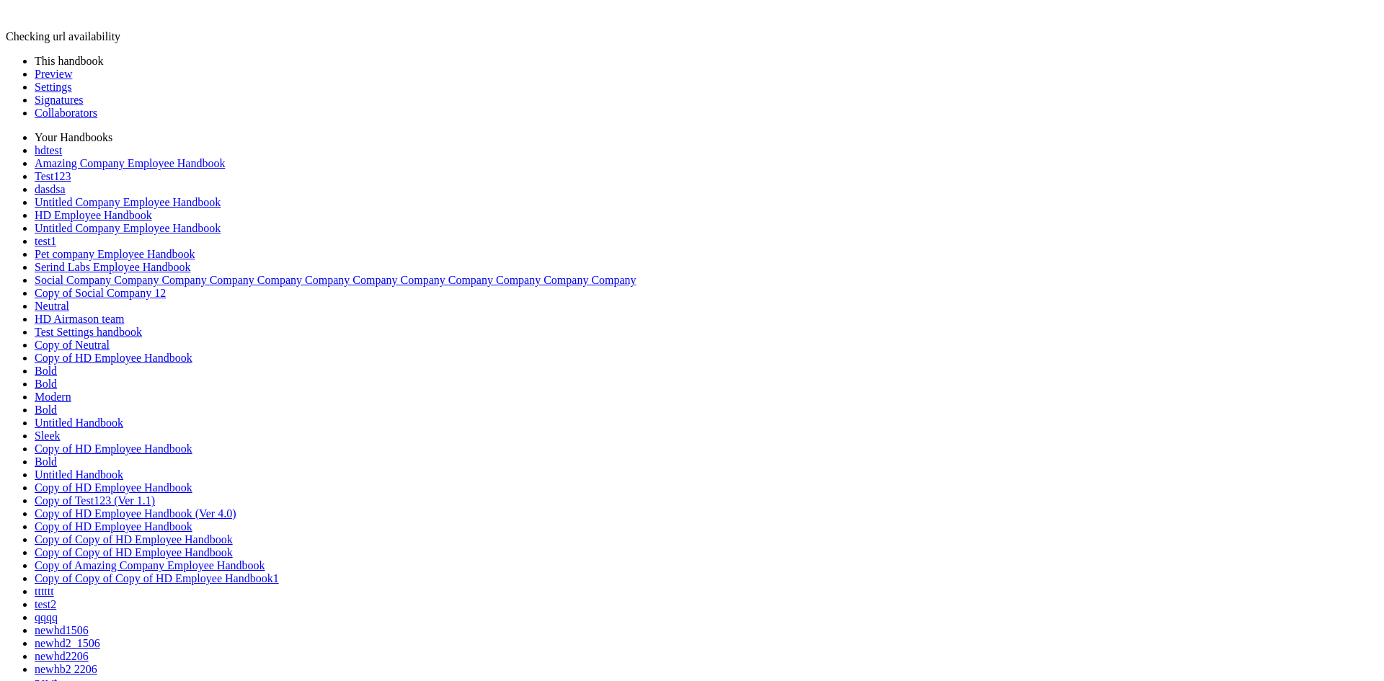
scroll to position [1401, 0]
drag, startPoint x: 445, startPoint y: 122, endPoint x: 354, endPoint y: 264, distance: 168.6
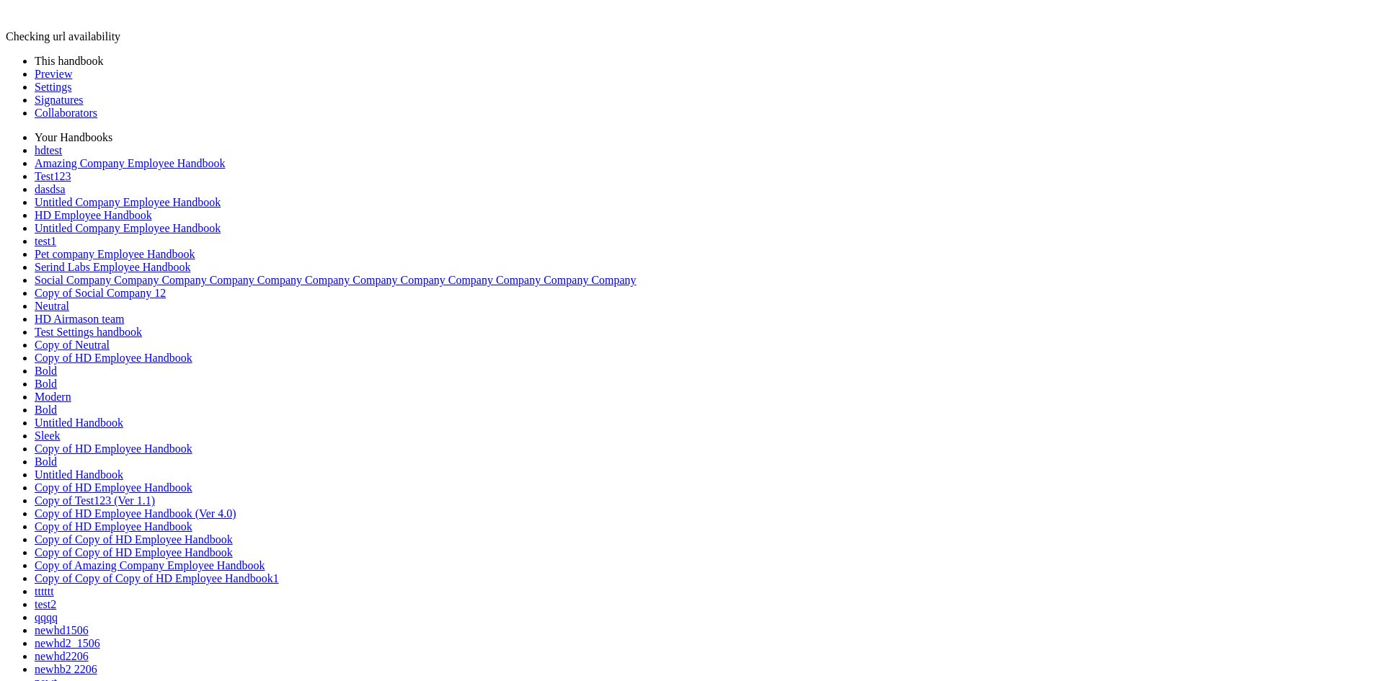
drag, startPoint x: 445, startPoint y: 118, endPoint x: 391, endPoint y: 226, distance: 120.3
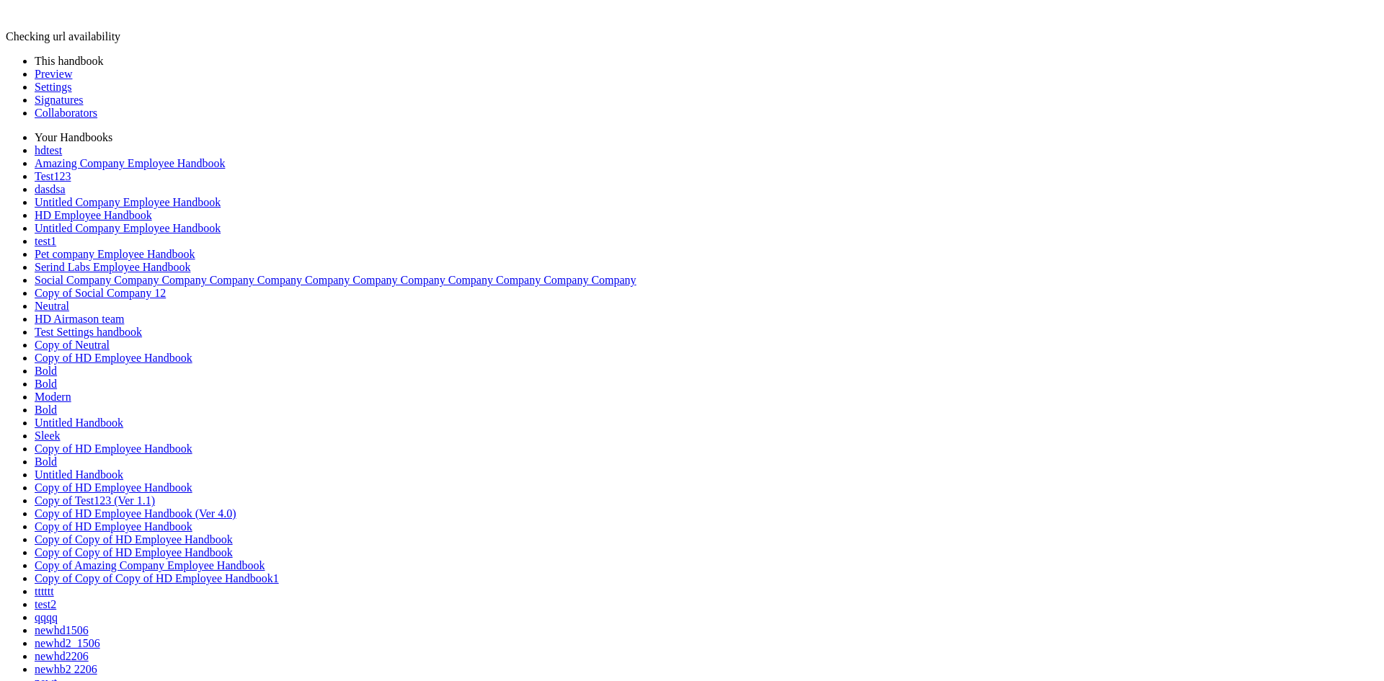
scroll to position [1257, 0]
drag, startPoint x: 448, startPoint y: 120, endPoint x: 484, endPoint y: 272, distance: 156.3
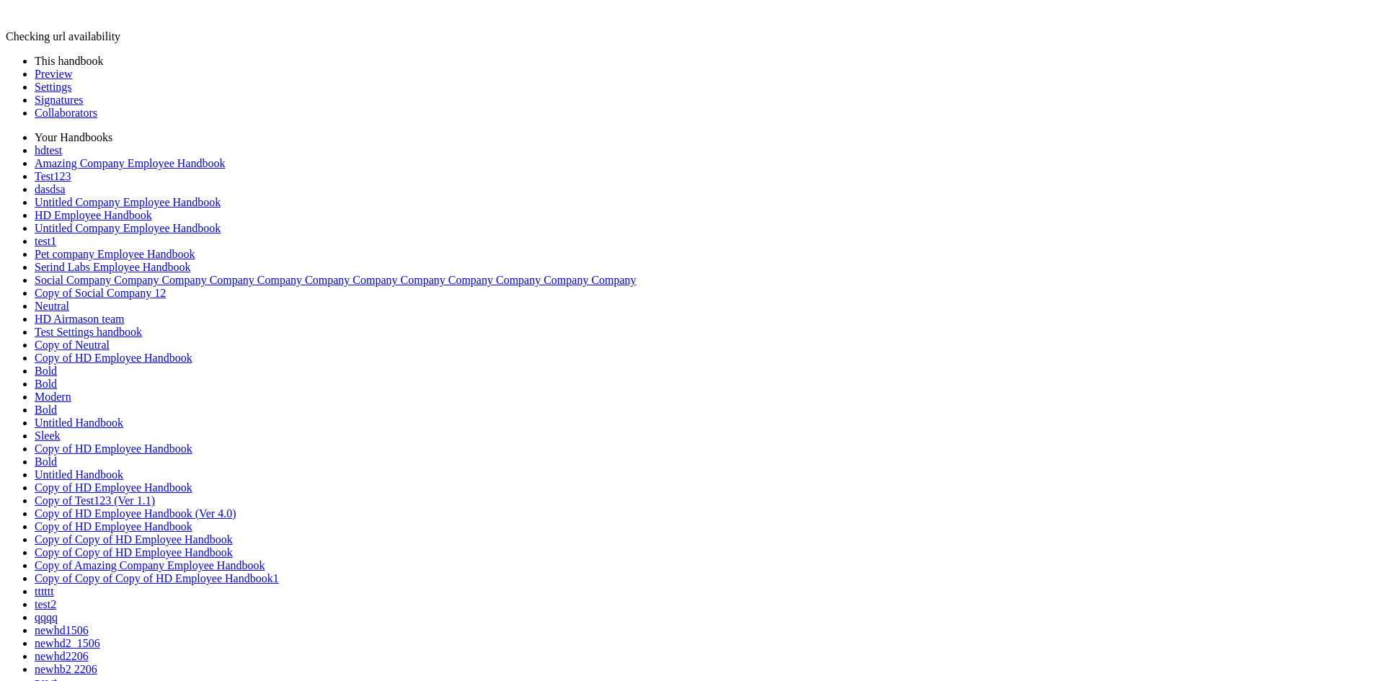
drag, startPoint x: 448, startPoint y: 123, endPoint x: 252, endPoint y: 245, distance: 231.2
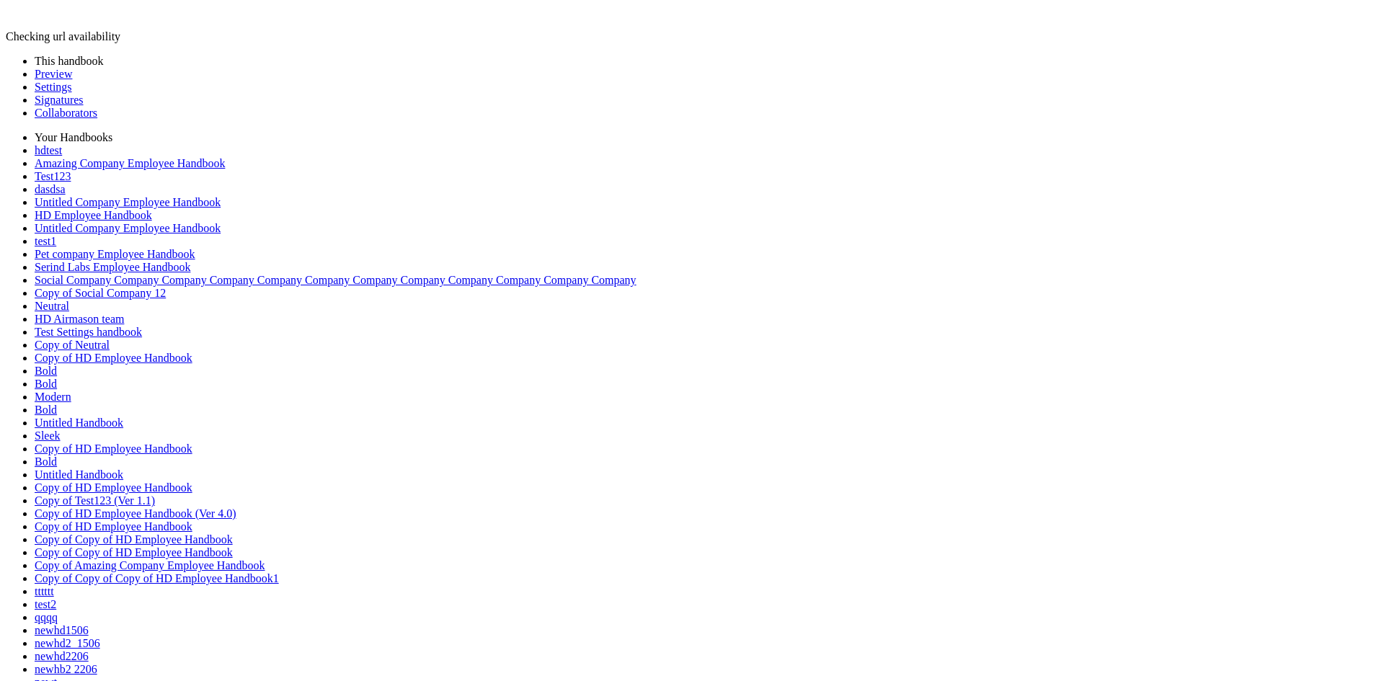
drag, startPoint x: 446, startPoint y: 120, endPoint x: 514, endPoint y: 285, distance: 178.7
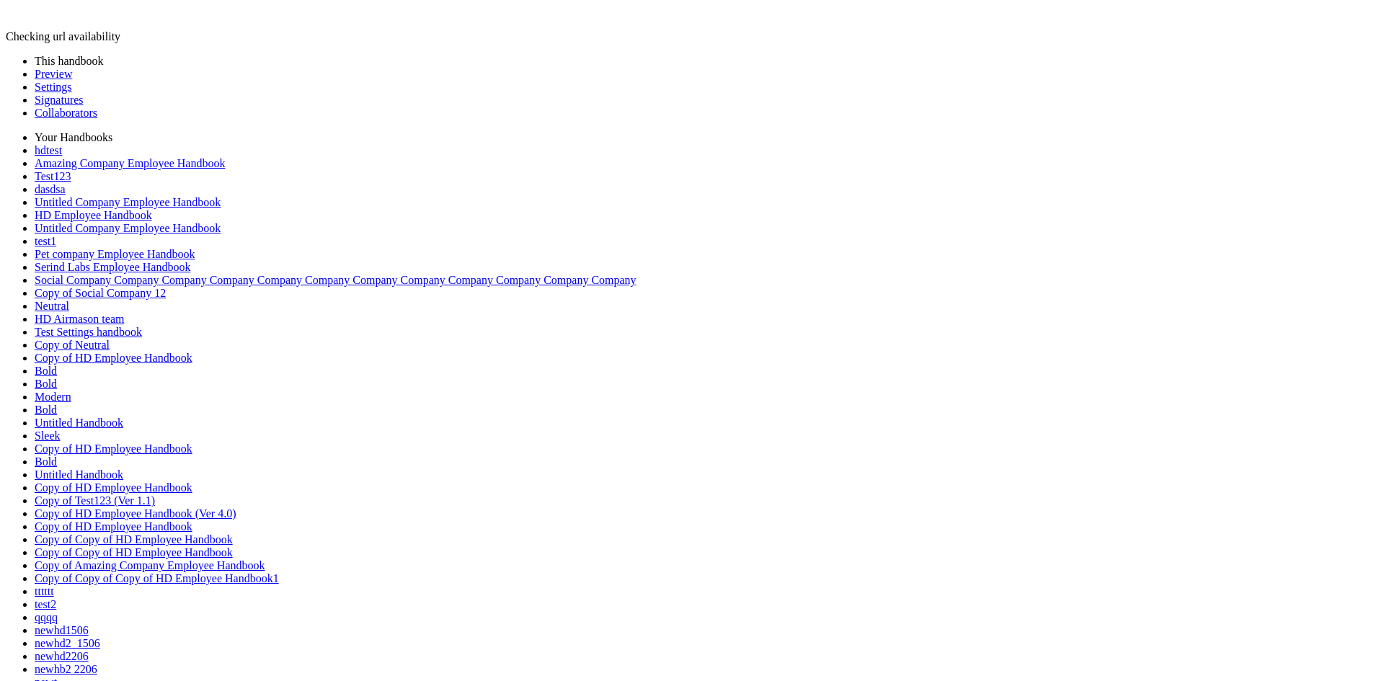
drag, startPoint x: 450, startPoint y: 124, endPoint x: 448, endPoint y: 357, distance: 232.9
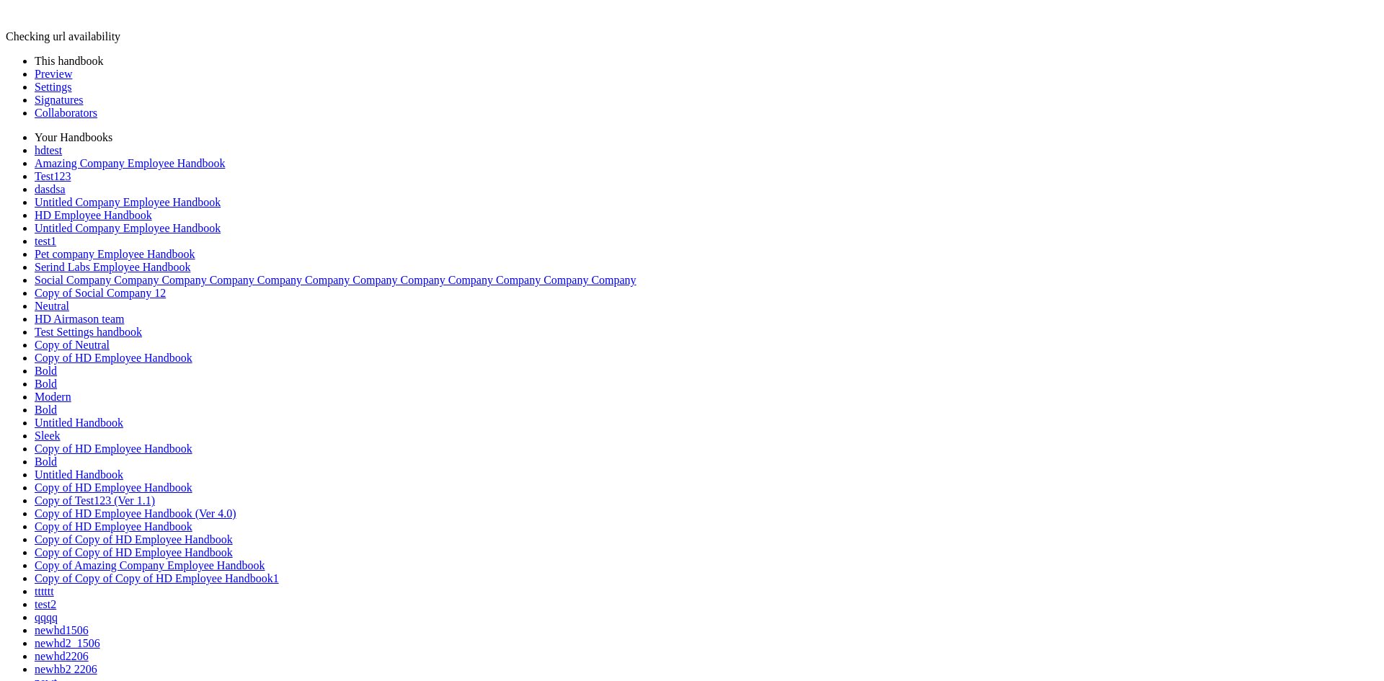
drag, startPoint x: 327, startPoint y: 275, endPoint x: 354, endPoint y: 263, distance: 30.0
drag, startPoint x: 448, startPoint y: 120, endPoint x: 420, endPoint y: 435, distance: 315.6
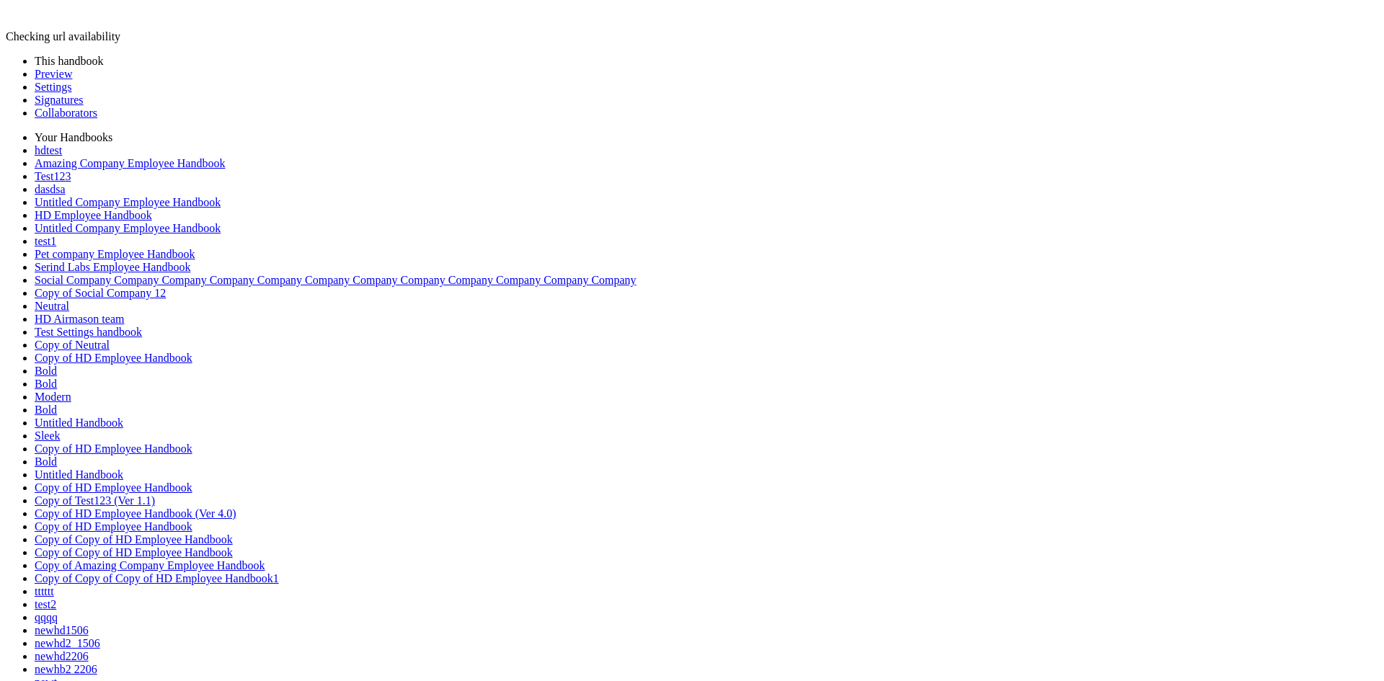
drag, startPoint x: 776, startPoint y: 420, endPoint x: 774, endPoint y: 394, distance: 25.3
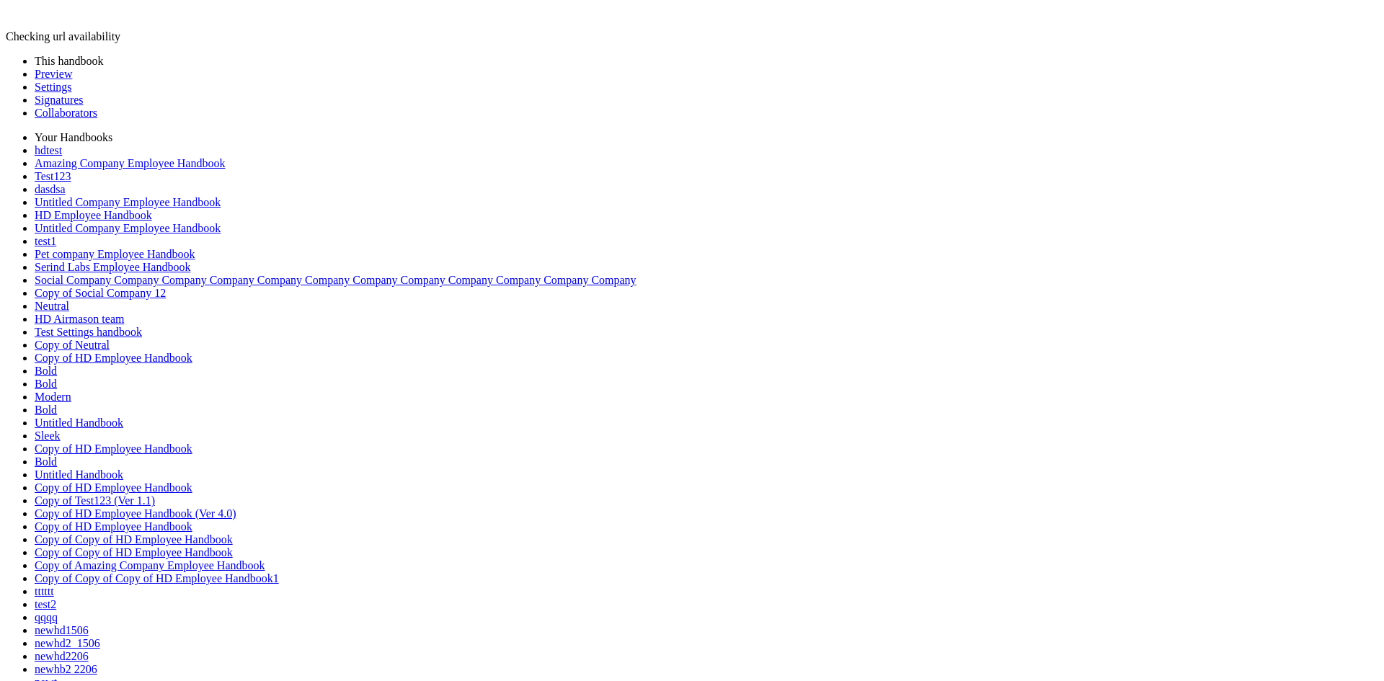
type input "****"
type input "**********"
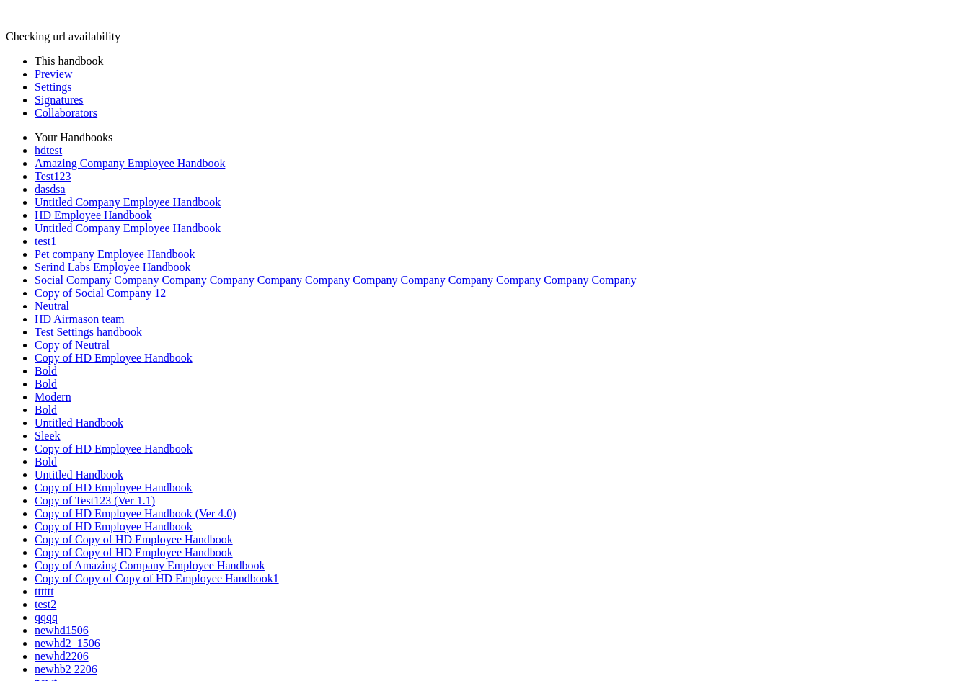
click at [62, 80] on link "Preview" at bounding box center [53, 74] width 37 height 12
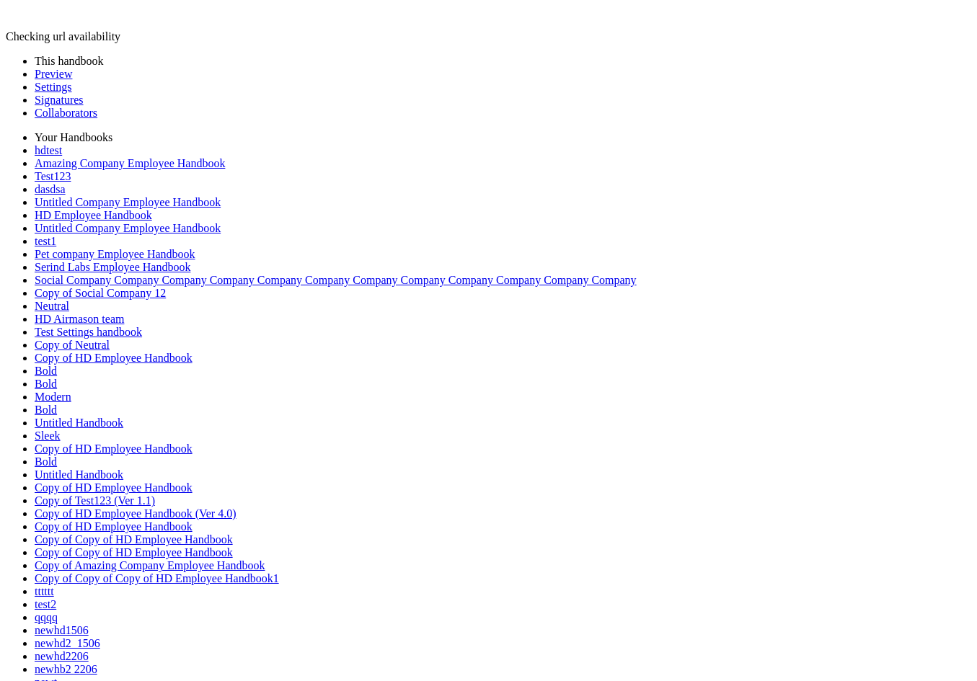
type input "****"
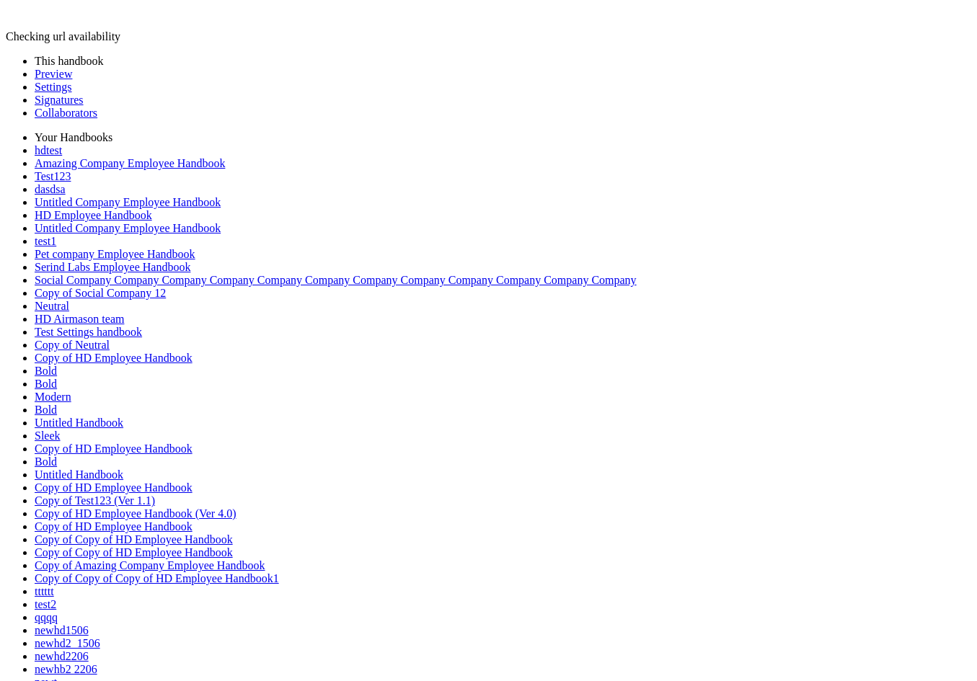
type input "**"
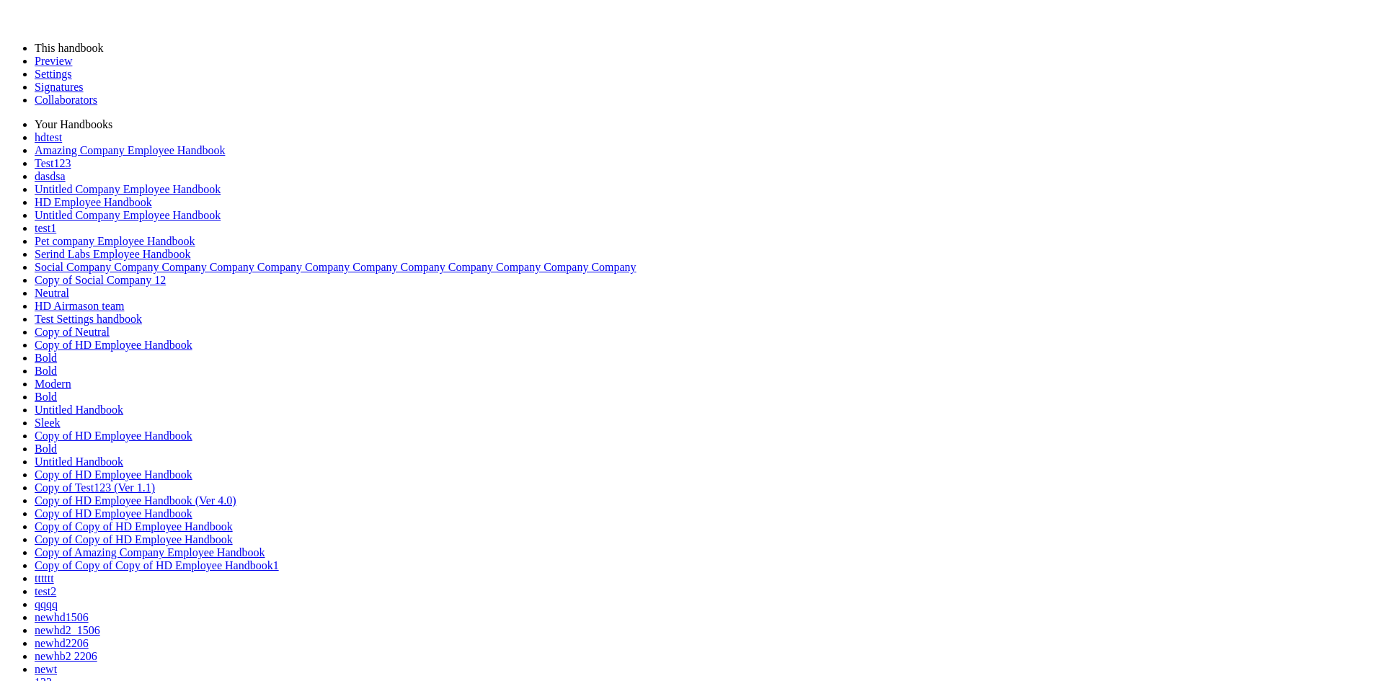
type input "*"
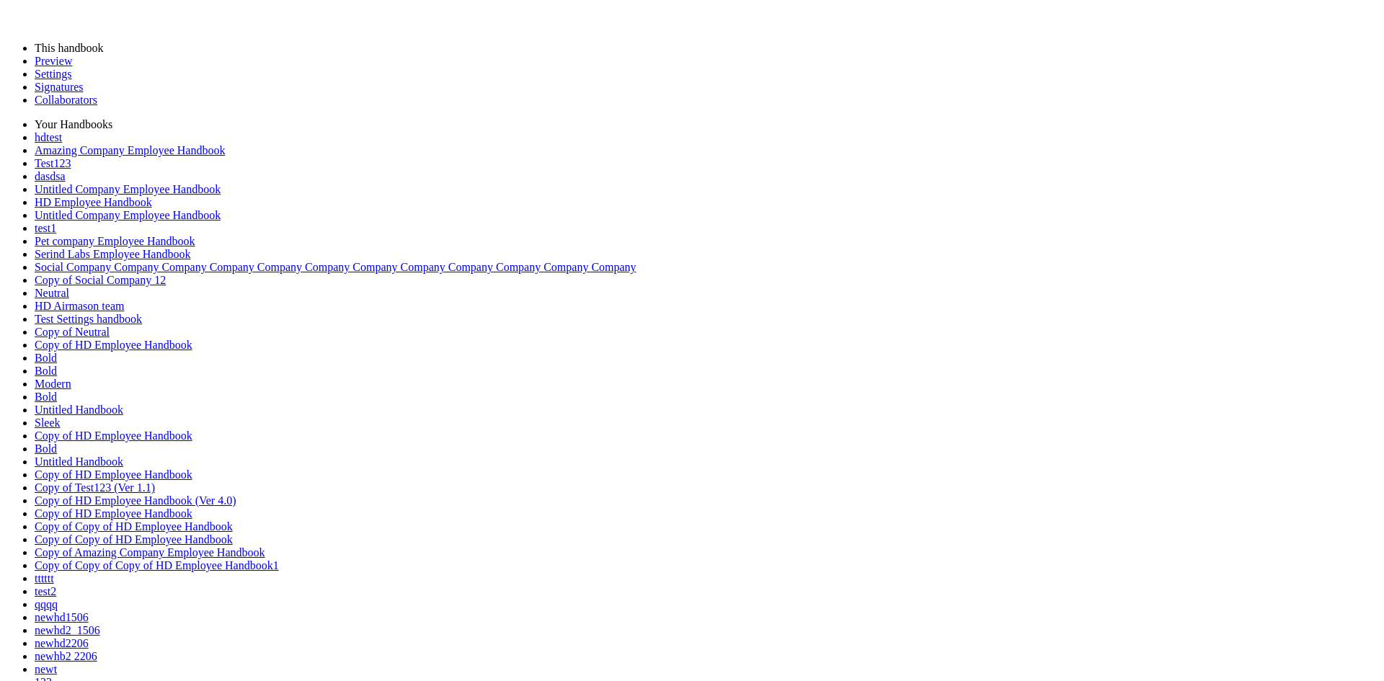
type input "*"
type input "**"
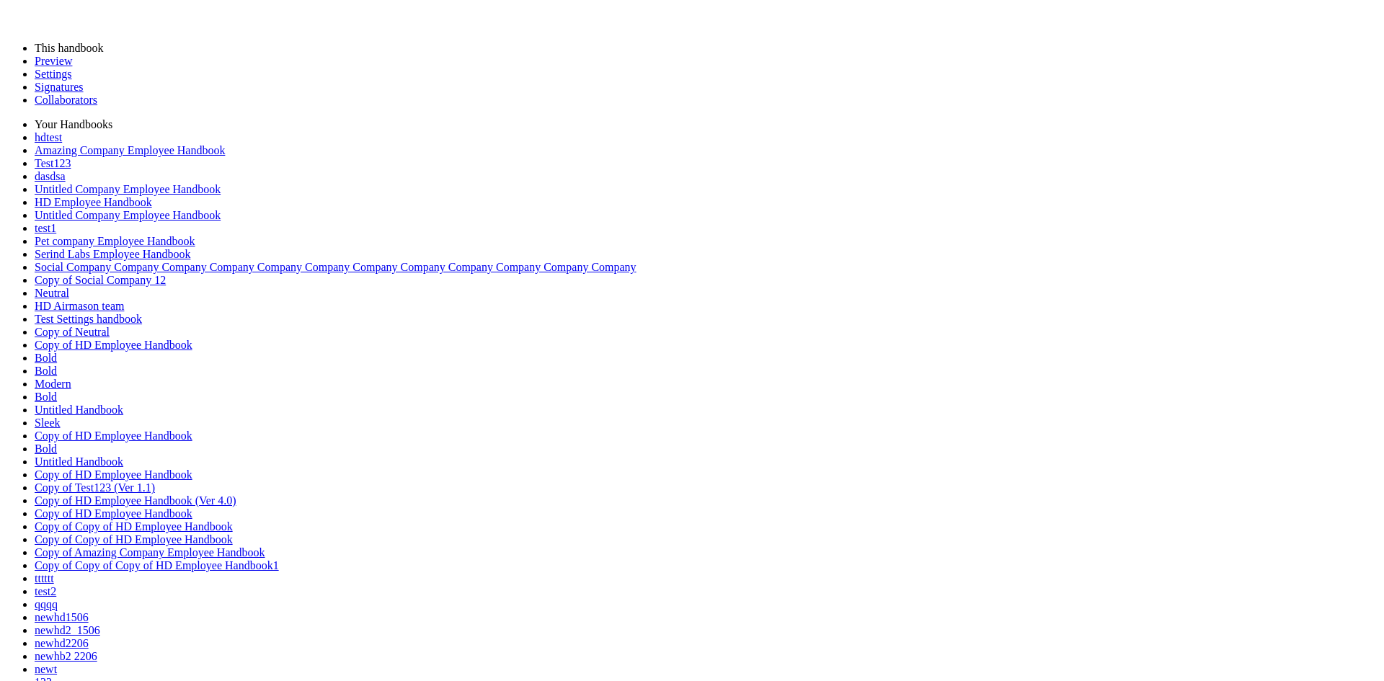
type input "*****"
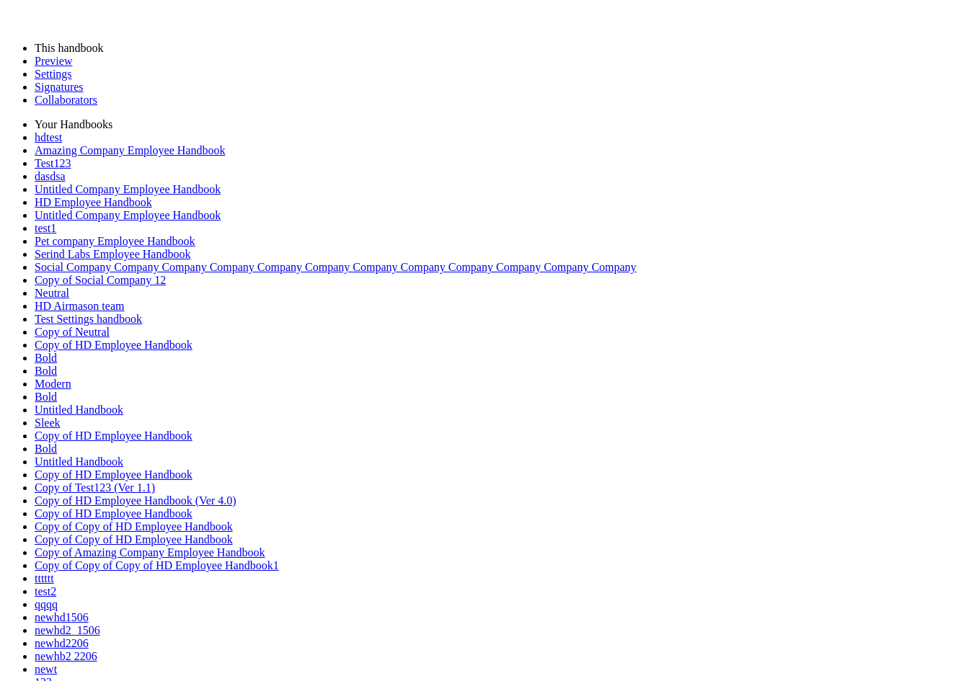
drag, startPoint x: 95, startPoint y: 131913, endPoint x: 77, endPoint y: 131914, distance: 18.1
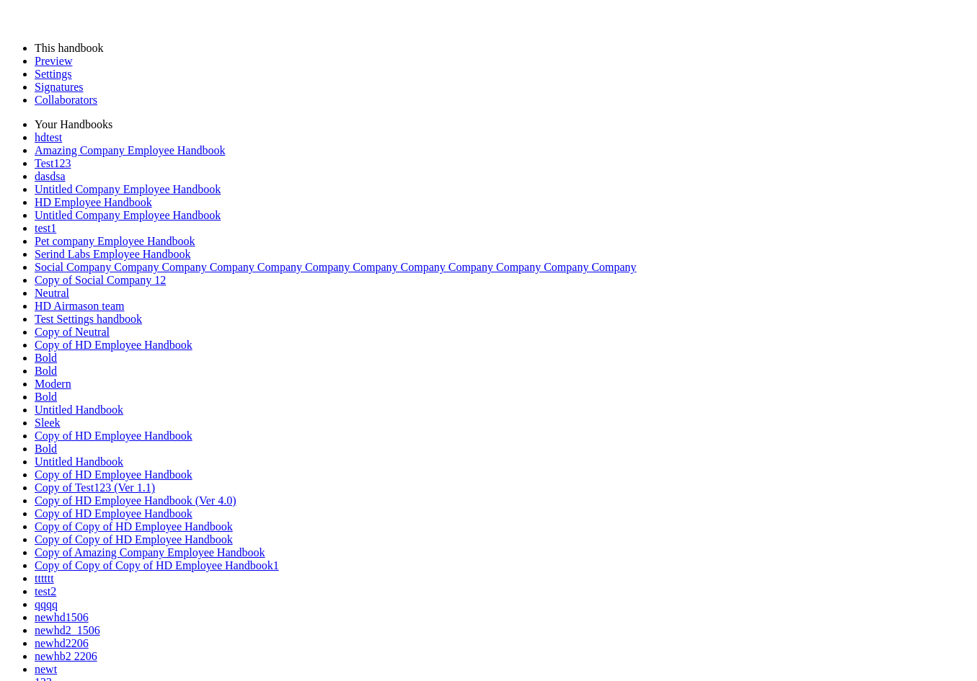
type input "****"
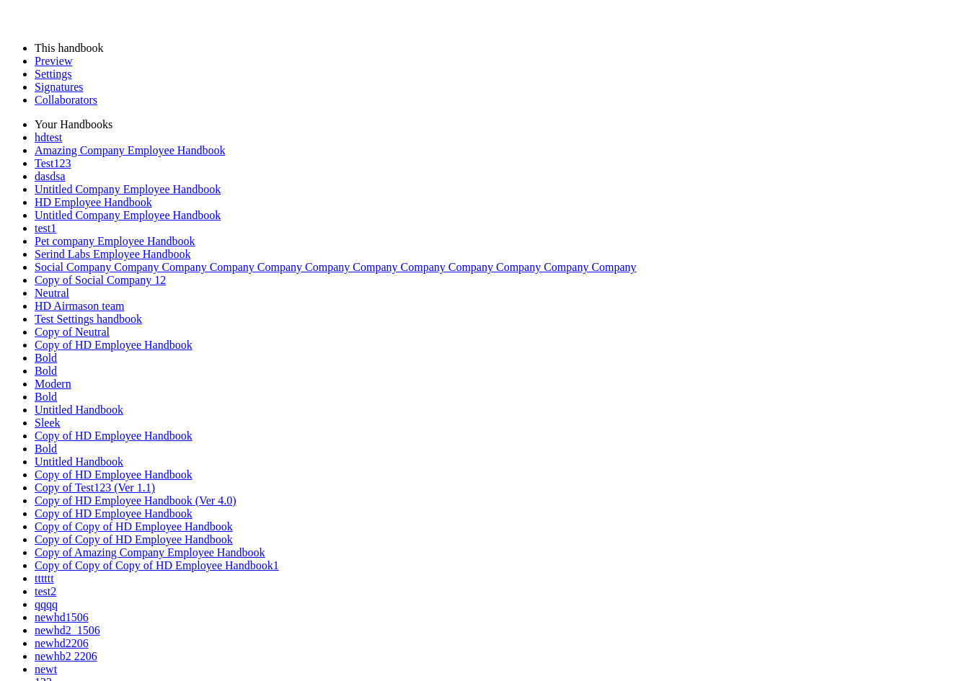
type input "****"
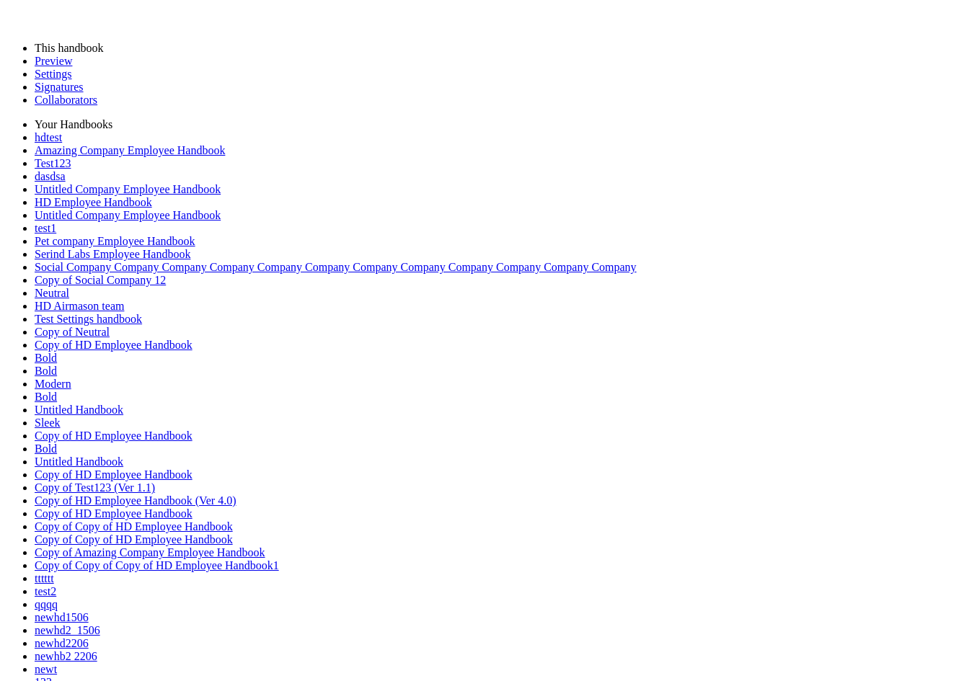
type input "**********"
type input "*******"
